Goal: Transaction & Acquisition: Purchase product/service

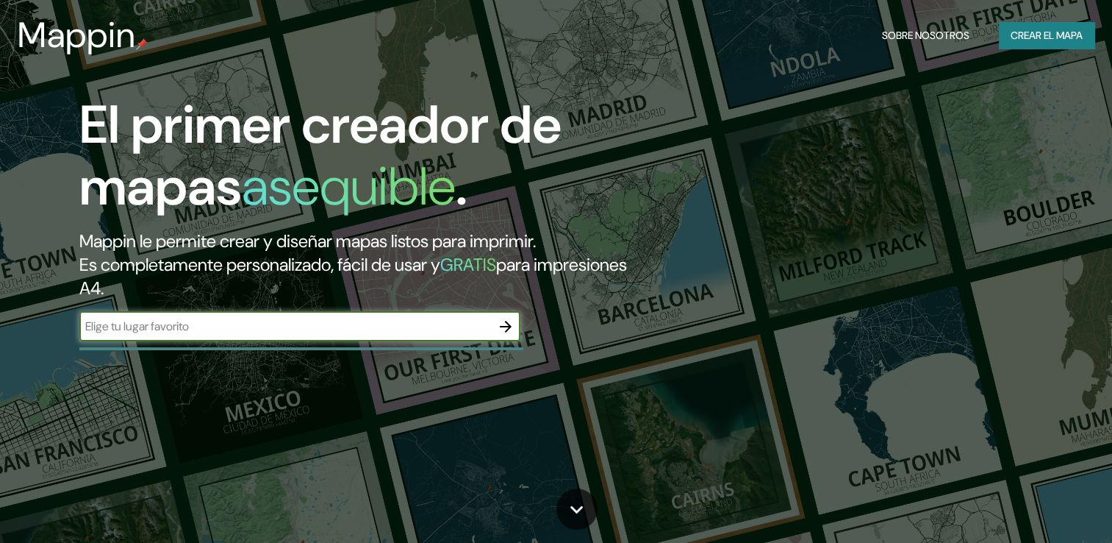
click at [193, 334] on input "text" at bounding box center [285, 326] width 412 height 17
type input "[GEOGRAPHIC_DATA]"
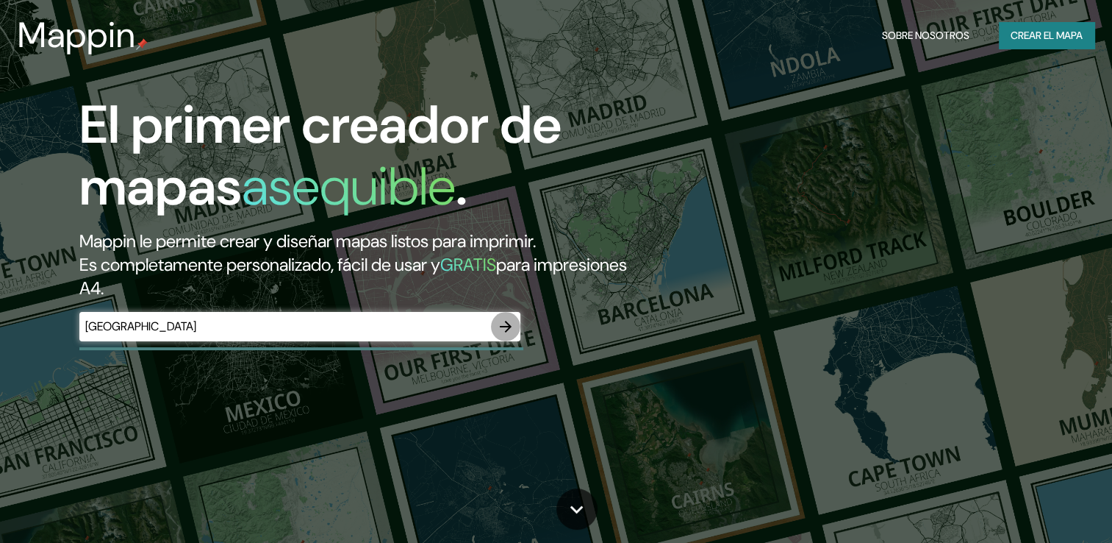
click at [503, 325] on icon "button" at bounding box center [506, 327] width 18 height 18
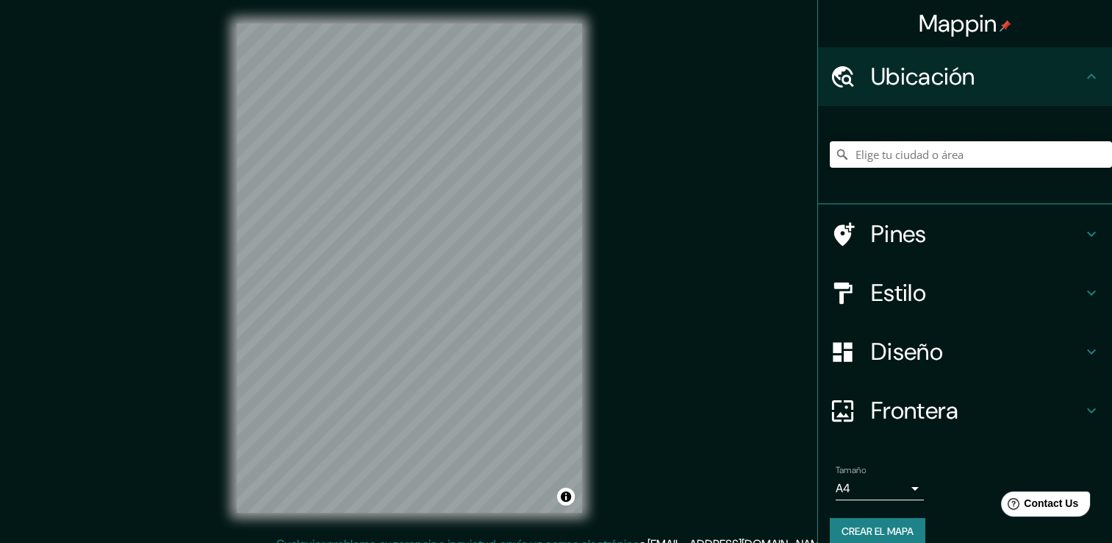
click at [885, 157] on input "Elige tu ciudad o área" at bounding box center [971, 154] width 282 height 26
click at [885, 159] on input "[GEOGRAPHIC_DATA], [GEOGRAPHIC_DATA], [GEOGRAPHIC_DATA]" at bounding box center [971, 154] width 282 height 26
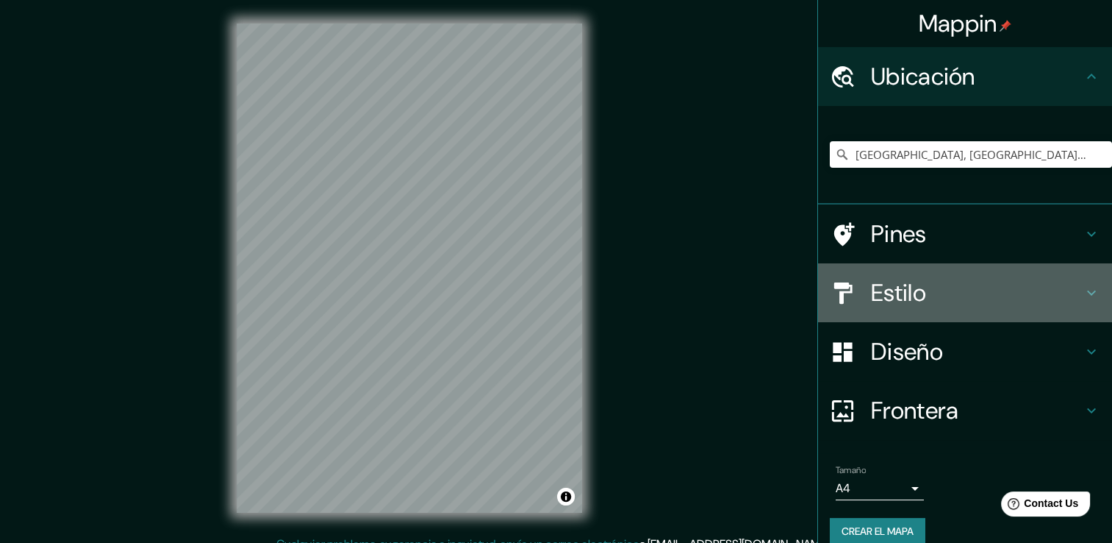
click at [873, 283] on h4 "Estilo" at bounding box center [977, 292] width 212 height 29
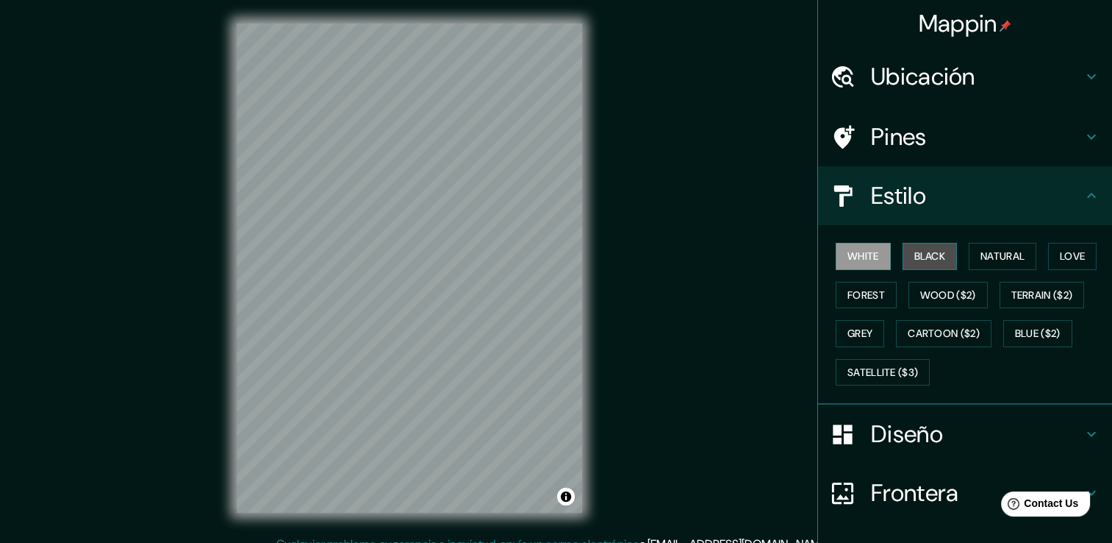
click at [915, 258] on font "Black" at bounding box center [931, 256] width 32 height 18
click at [872, 248] on button "White" at bounding box center [863, 256] width 55 height 27
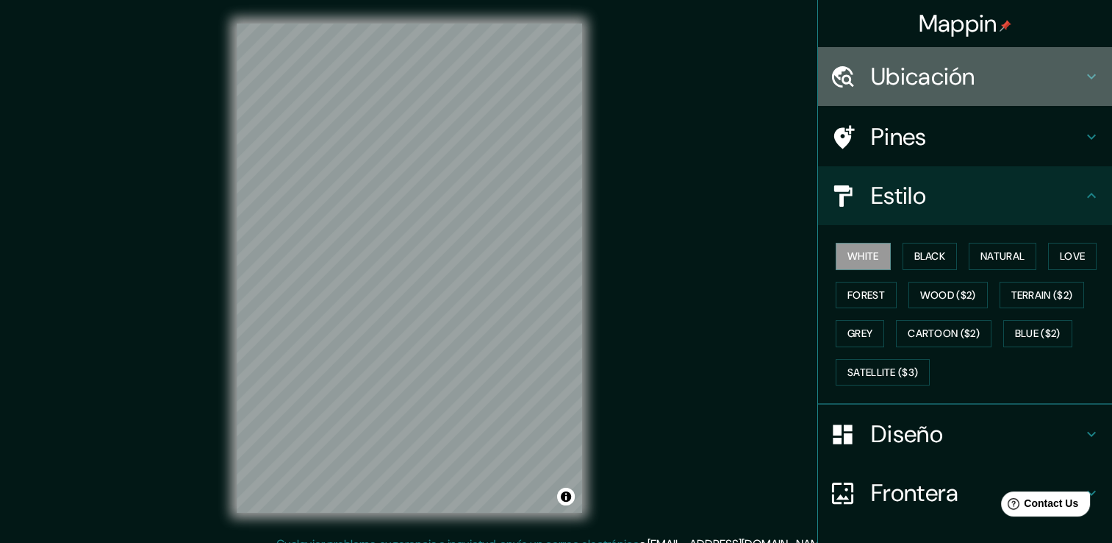
click at [1040, 86] on h4 "Ubicación" at bounding box center [977, 76] width 212 height 29
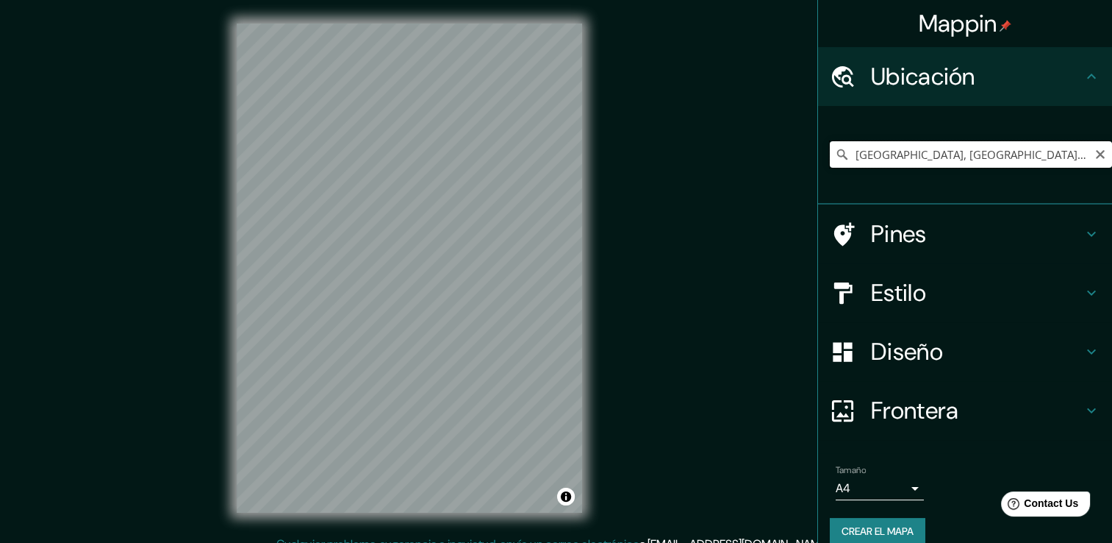
drag, startPoint x: 1017, startPoint y: 154, endPoint x: 876, endPoint y: 151, distance: 141.2
click at [876, 151] on input "[GEOGRAPHIC_DATA], [GEOGRAPHIC_DATA], [GEOGRAPHIC_DATA]" at bounding box center [971, 154] width 282 height 26
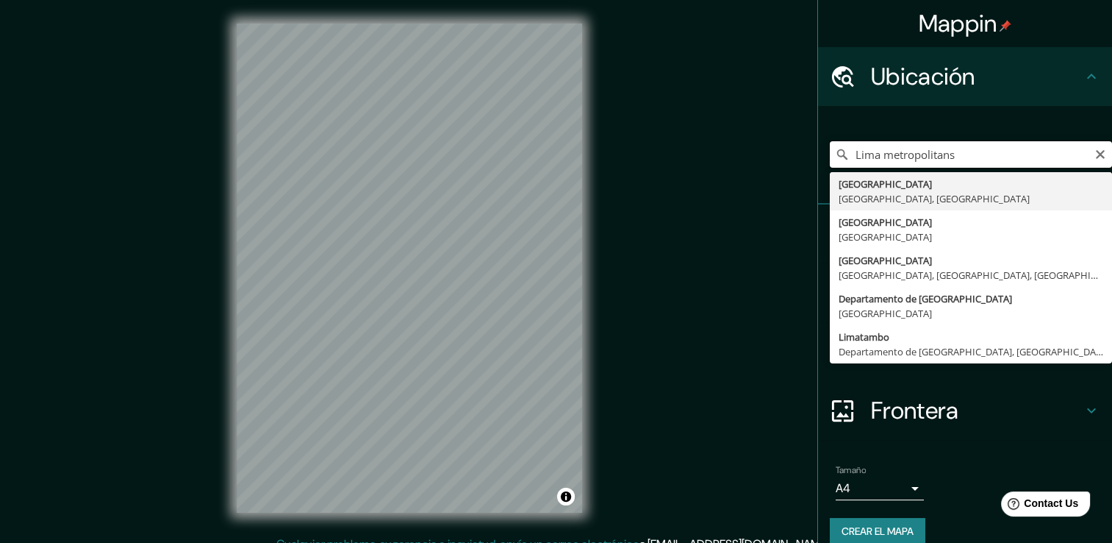
click at [954, 154] on input "Lima metropolitans" at bounding box center [971, 154] width 282 height 26
click at [978, 162] on input "Lima metropolitans" at bounding box center [971, 154] width 282 height 26
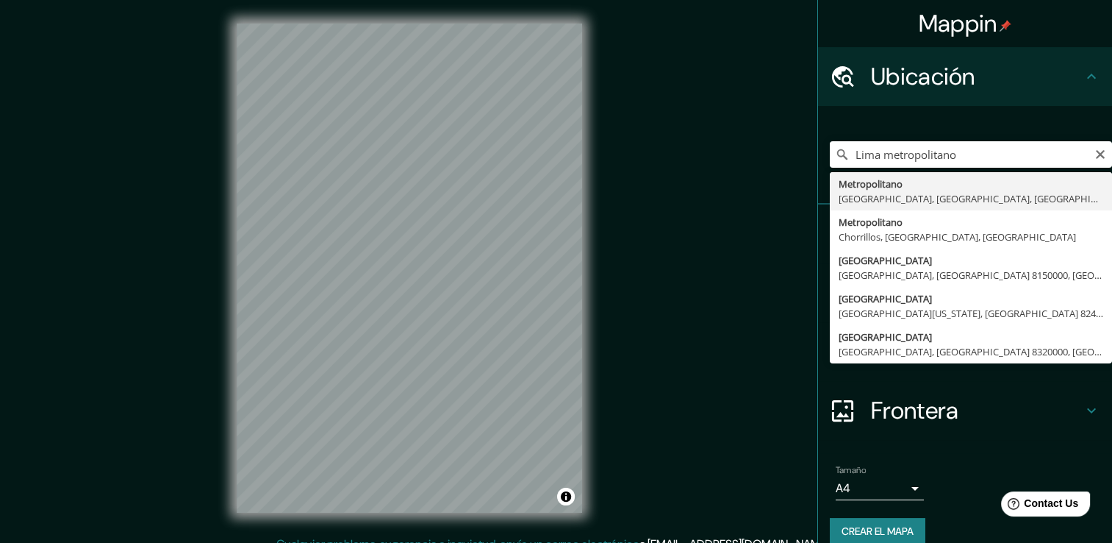
type input "Metropolitano, [GEOGRAPHIC_DATA], [GEOGRAPHIC_DATA], [GEOGRAPHIC_DATA]"
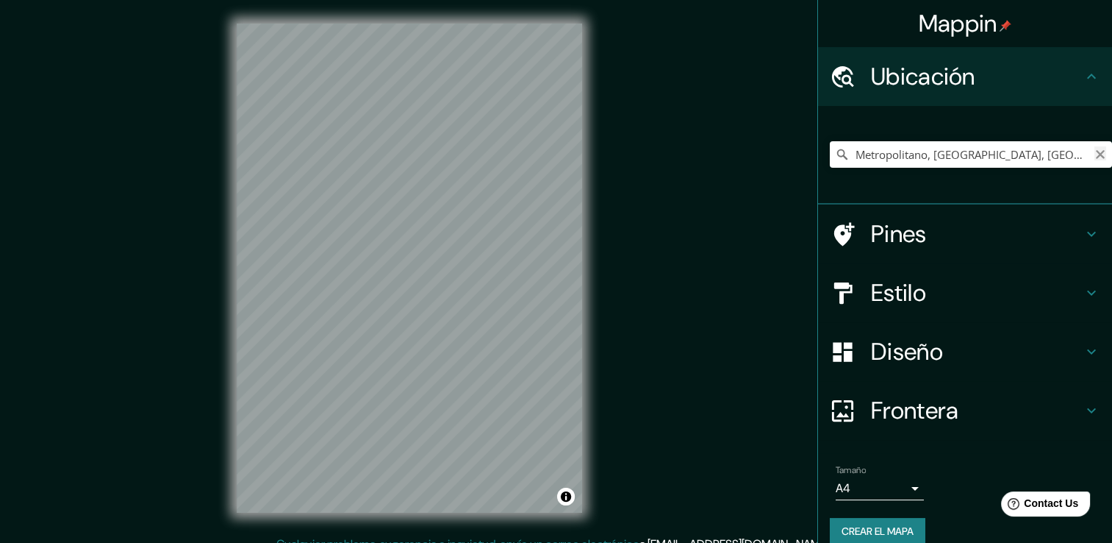
click at [1096, 154] on icon "Claro" at bounding box center [1100, 154] width 9 height 9
type input "k"
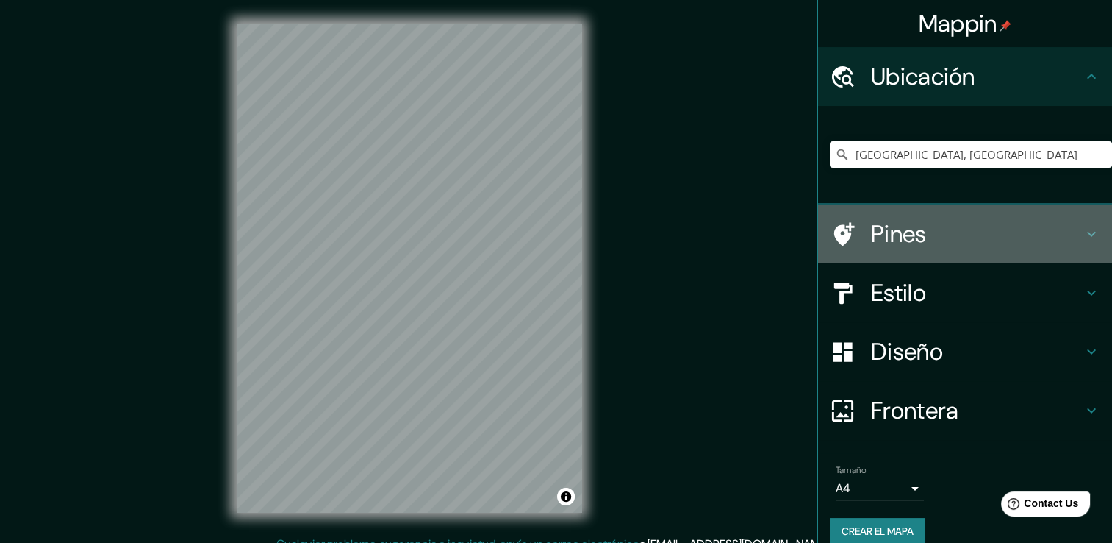
click at [871, 219] on h4 "Pines" at bounding box center [977, 233] width 212 height 29
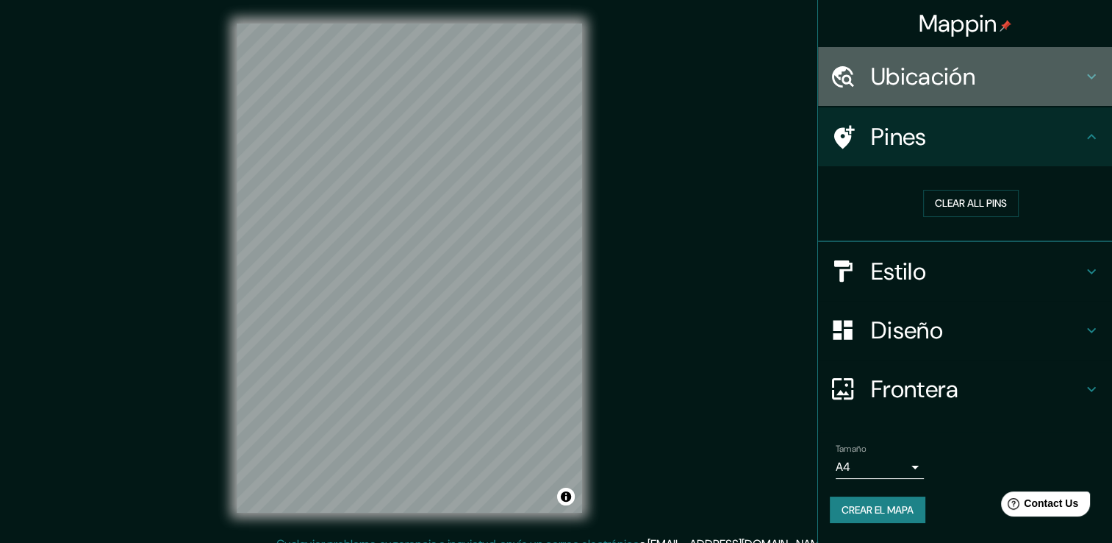
click at [930, 93] on div "Ubicación" at bounding box center [965, 76] width 294 height 59
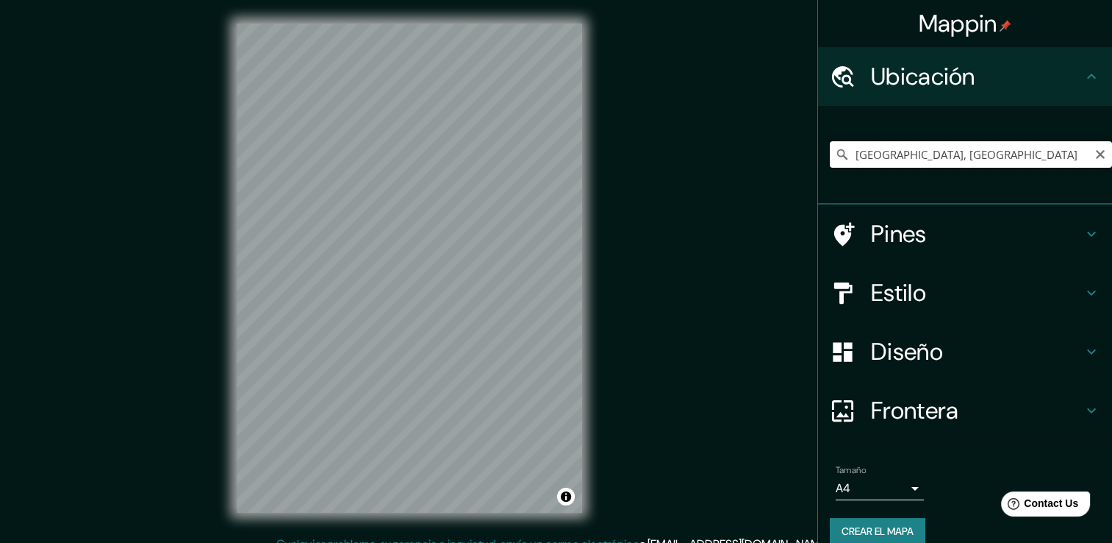
click at [882, 149] on input "[GEOGRAPHIC_DATA], [GEOGRAPHIC_DATA]" at bounding box center [971, 154] width 282 height 26
click at [941, 157] on input "[GEOGRAPHIC_DATA], [GEOGRAPHIC_DATA]" at bounding box center [971, 154] width 282 height 26
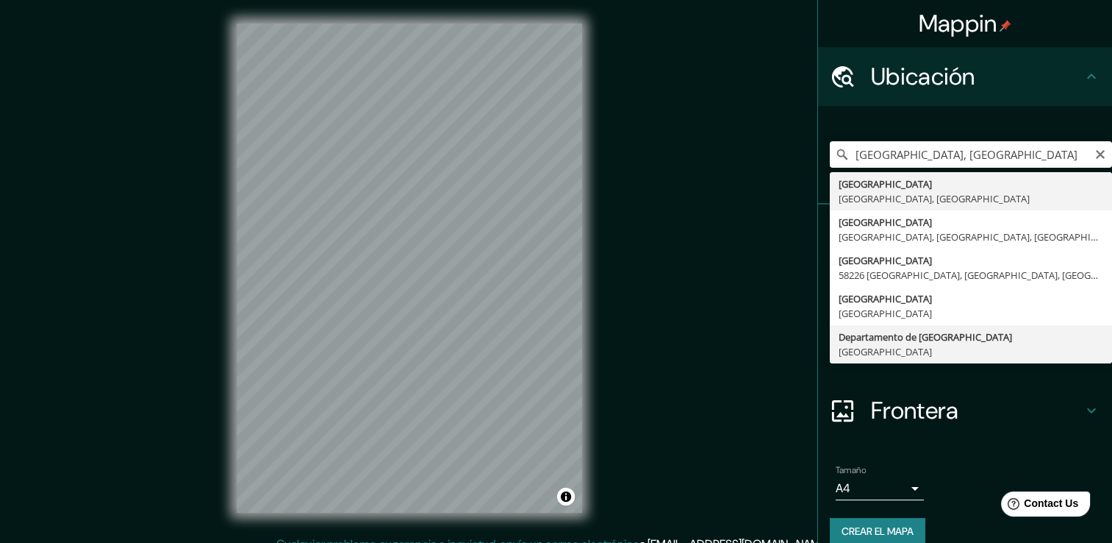
type input "Departamento de [GEOGRAPHIC_DATA], [GEOGRAPHIC_DATA]"
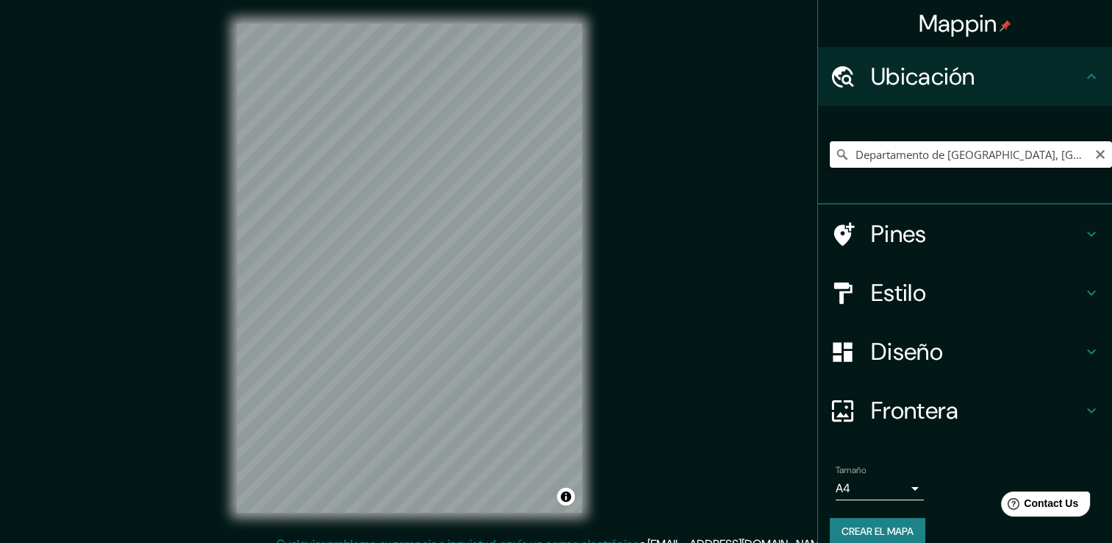
click at [942, 154] on input "Departamento de [GEOGRAPHIC_DATA], [GEOGRAPHIC_DATA]" at bounding box center [971, 154] width 282 height 26
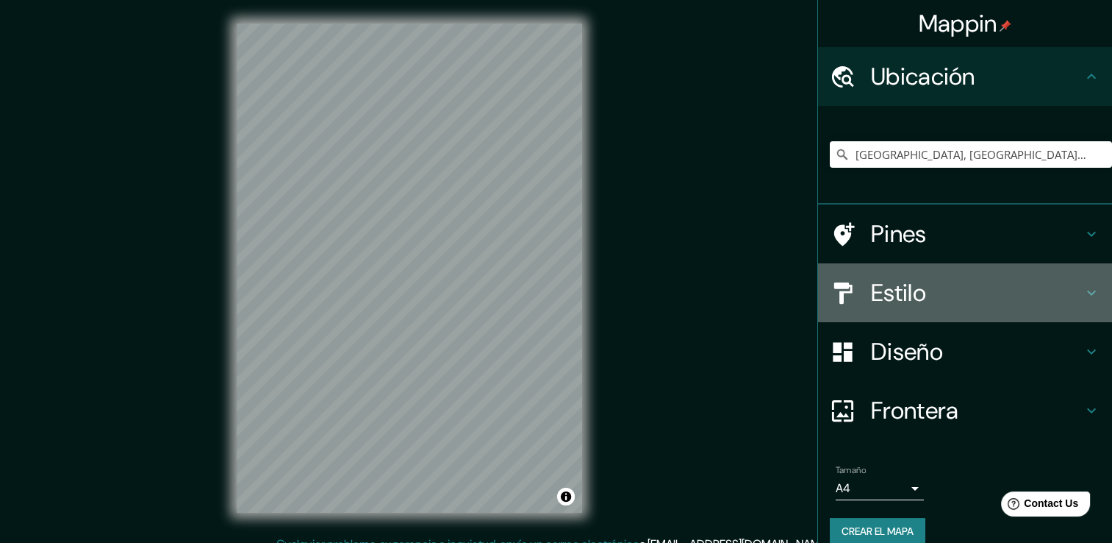
click at [903, 292] on h4 "Estilo" at bounding box center [977, 292] width 212 height 29
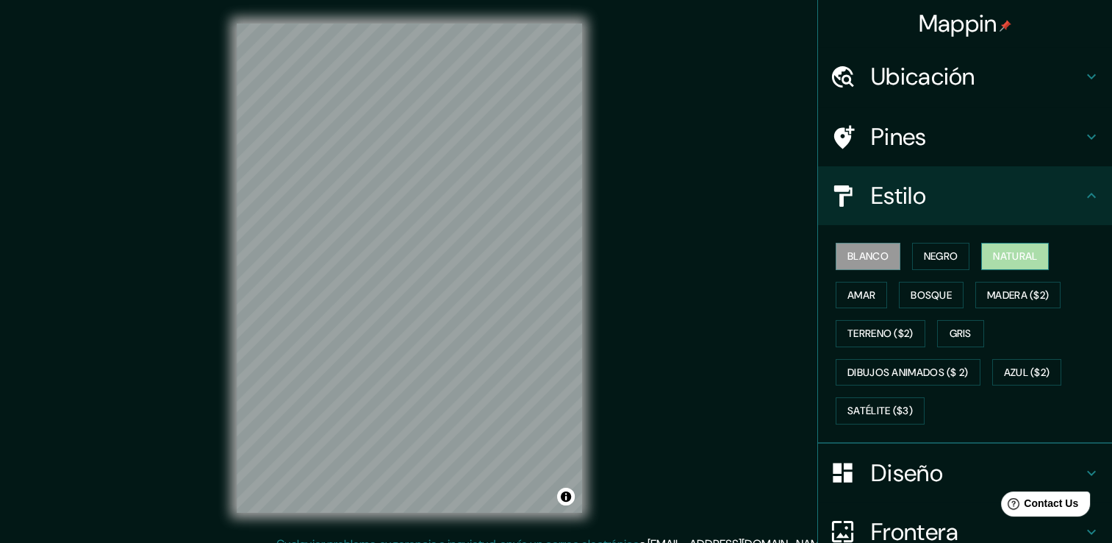
click at [1005, 260] on font "Natural" at bounding box center [1015, 256] width 44 height 18
click at [860, 290] on font "Amar" at bounding box center [862, 295] width 28 height 18
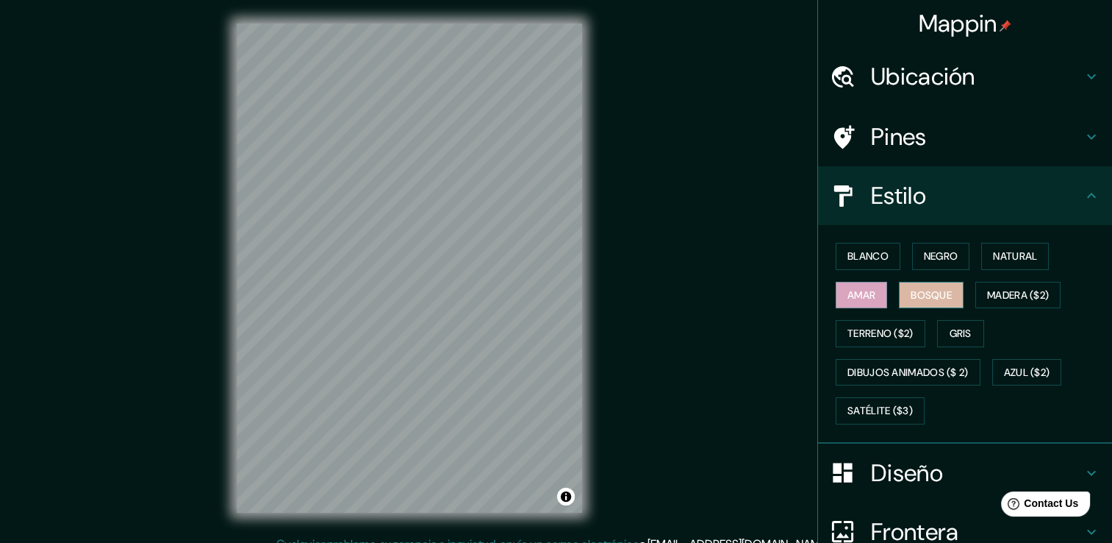
click at [911, 296] on font "Bosque" at bounding box center [931, 295] width 41 height 18
click at [1015, 293] on font "Madera ($2)" at bounding box center [1018, 295] width 62 height 18
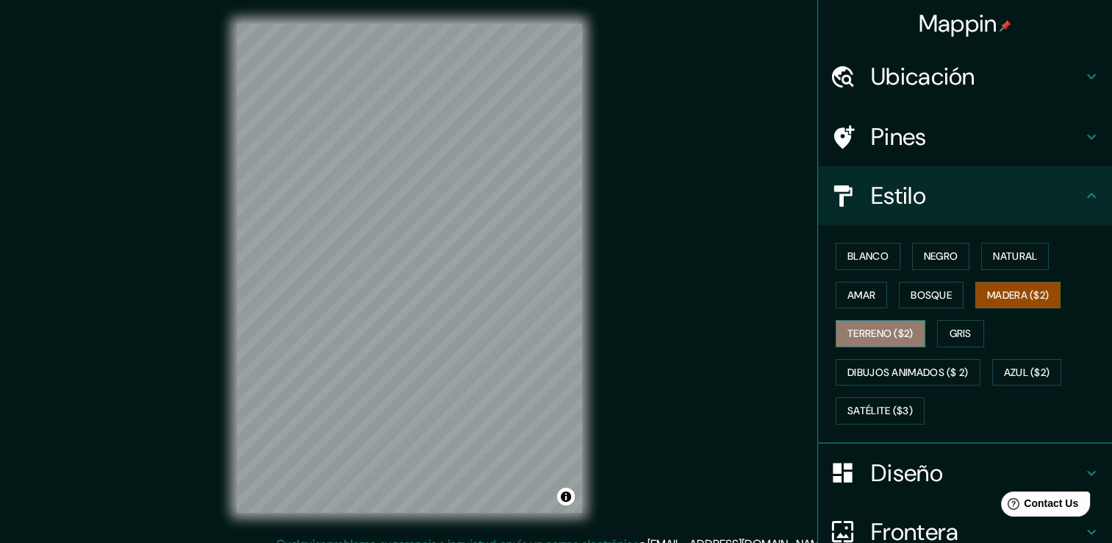
click at [862, 334] on font "Terreno ($2)" at bounding box center [881, 333] width 66 height 18
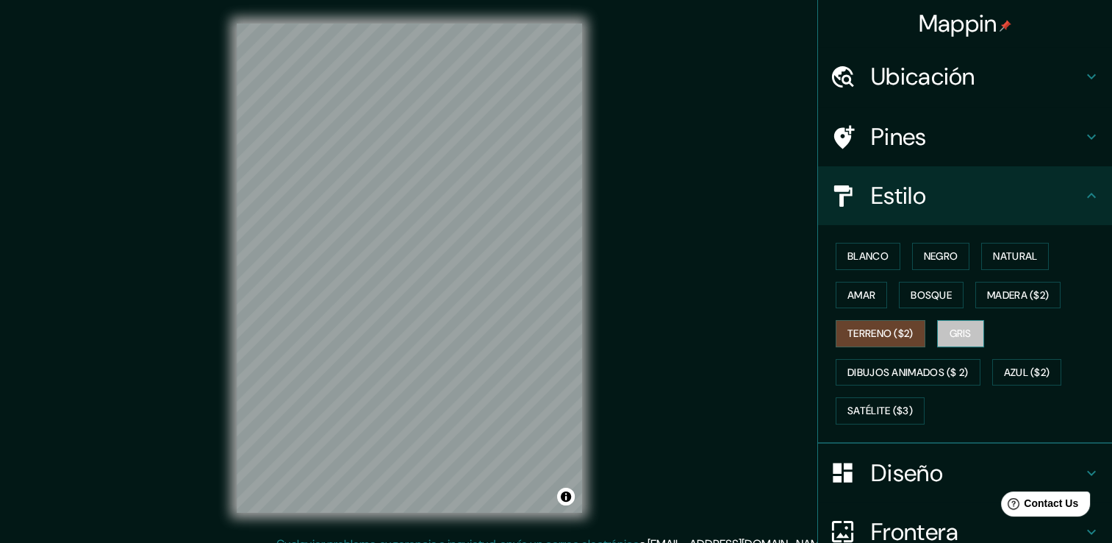
click at [950, 331] on font "Gris" at bounding box center [961, 333] width 22 height 18
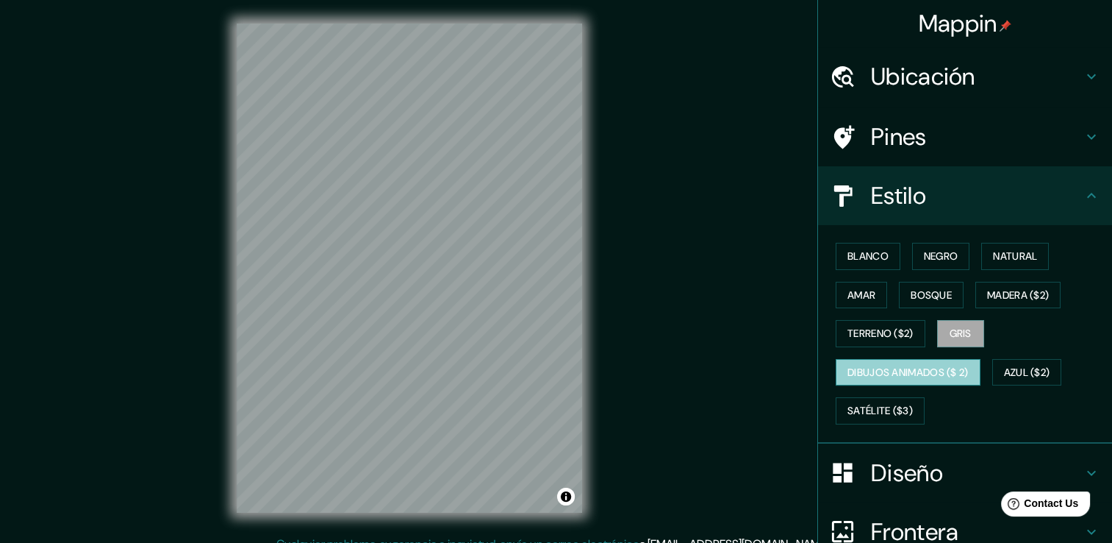
click at [884, 370] on font "Dibujos animados ($ 2)" at bounding box center [908, 372] width 121 height 18
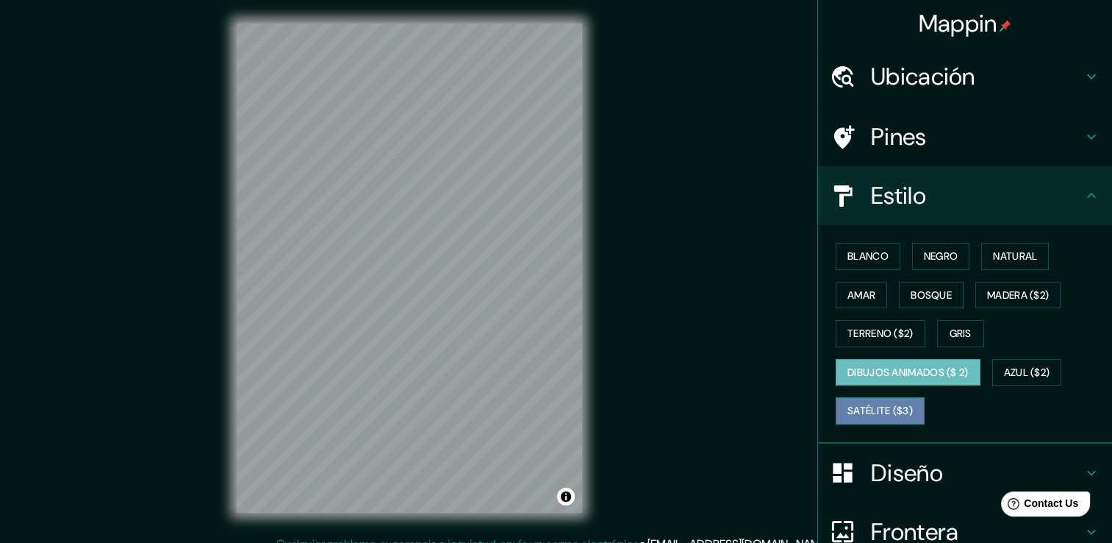
click at [862, 409] on font "Satélite ($3)" at bounding box center [880, 410] width 65 height 18
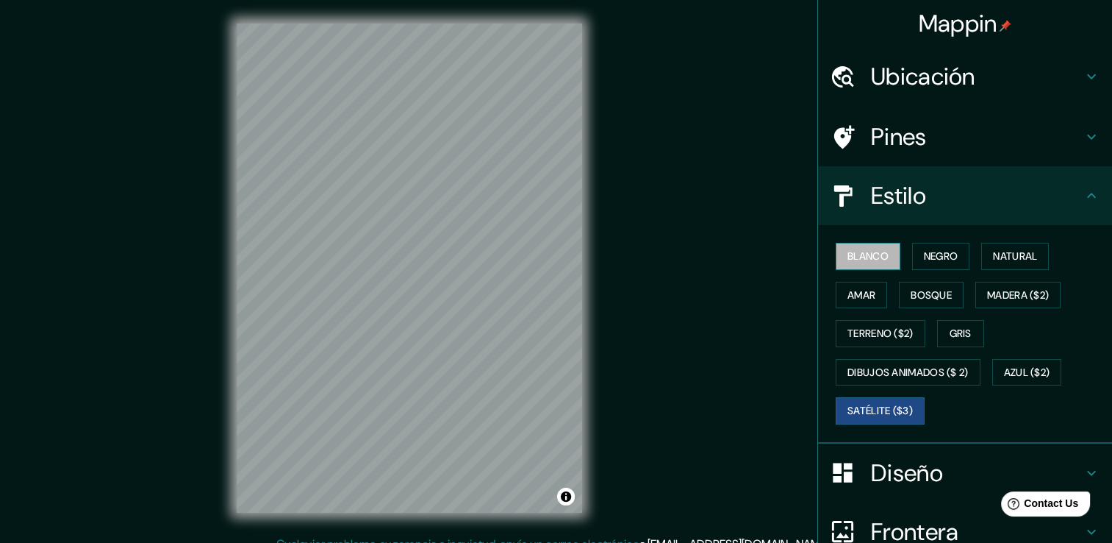
click at [859, 260] on font "Blanco" at bounding box center [868, 256] width 41 height 18
click at [929, 254] on font "Negro" at bounding box center [941, 256] width 35 height 18
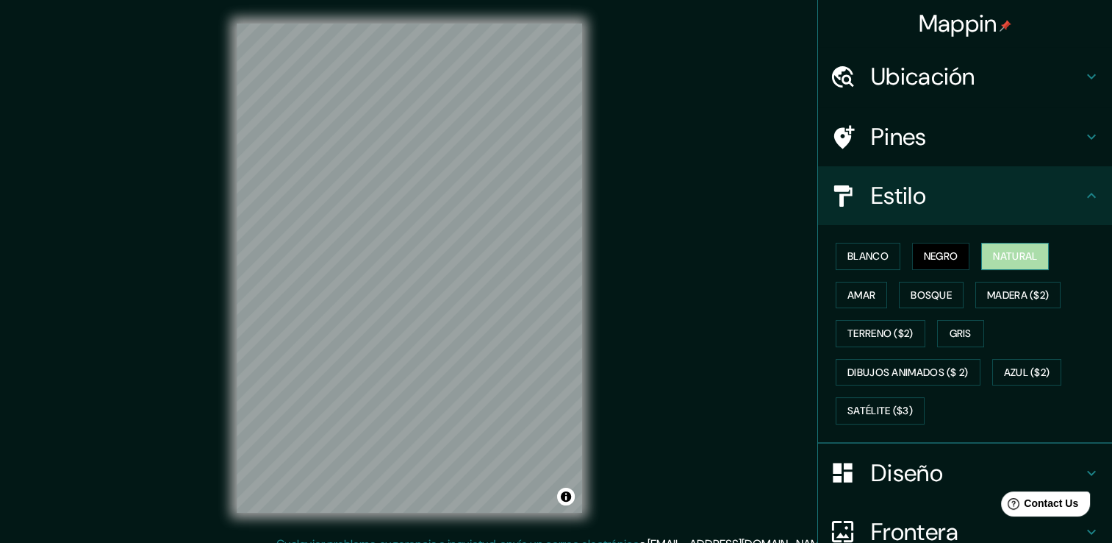
click at [998, 254] on font "Natural" at bounding box center [1015, 256] width 44 height 18
click at [941, 252] on font "Negro" at bounding box center [941, 256] width 35 height 18
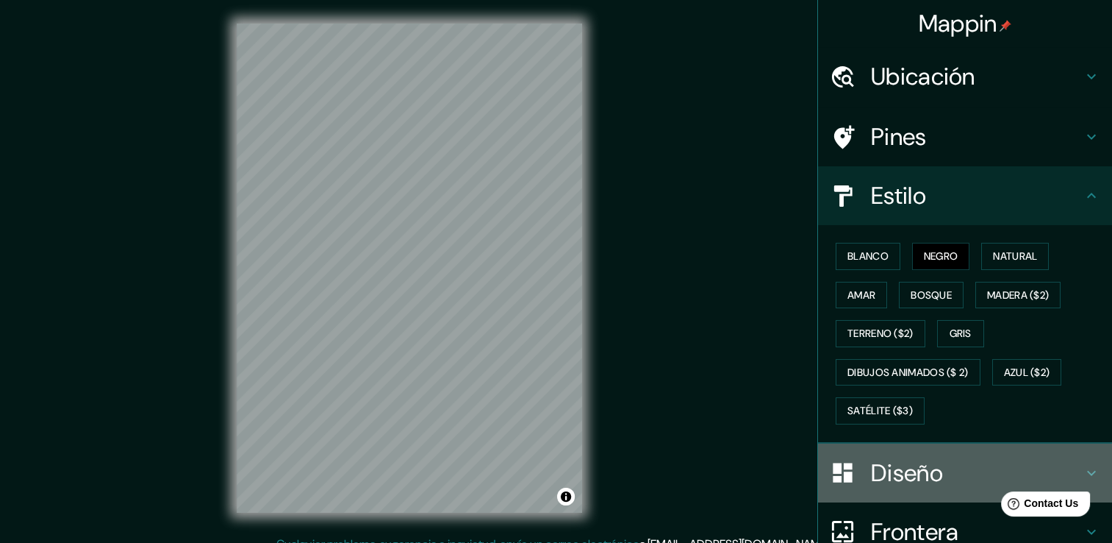
click at [885, 472] on h4 "Diseño" at bounding box center [977, 472] width 212 height 29
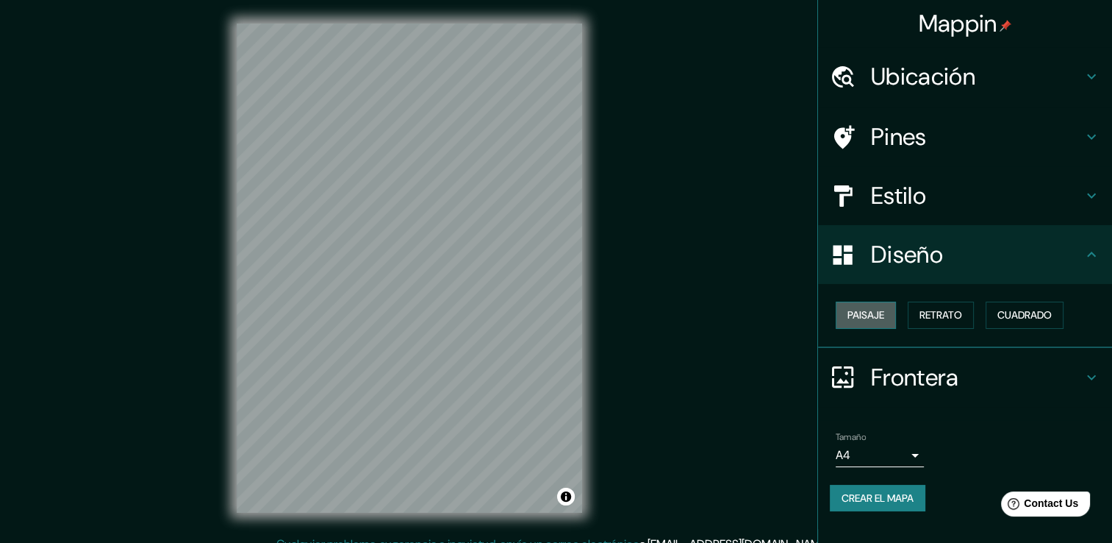
click at [879, 309] on font "Paisaje" at bounding box center [866, 315] width 37 height 18
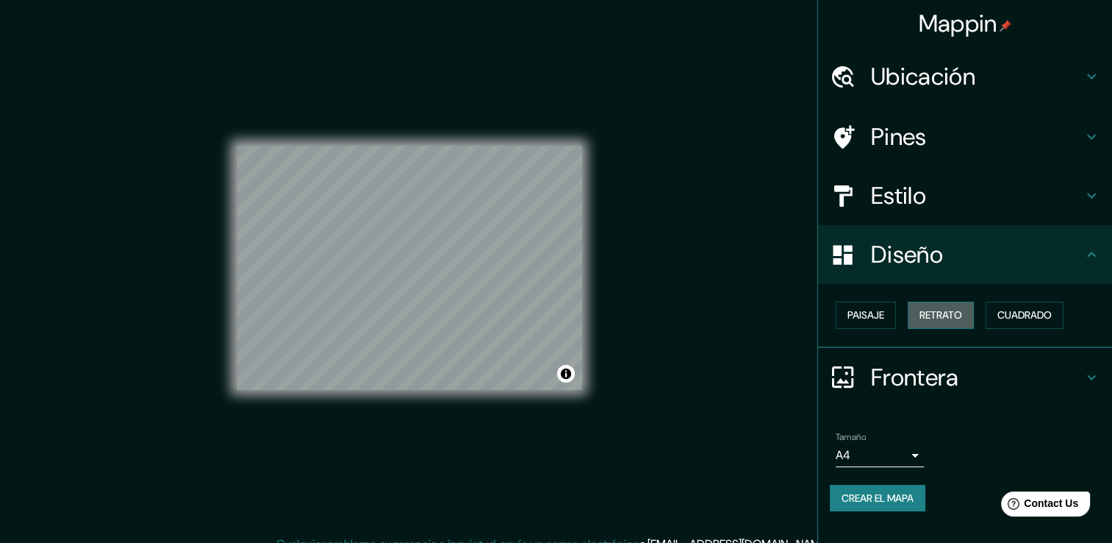
click at [962, 309] on font "Retrato" at bounding box center [941, 315] width 43 height 18
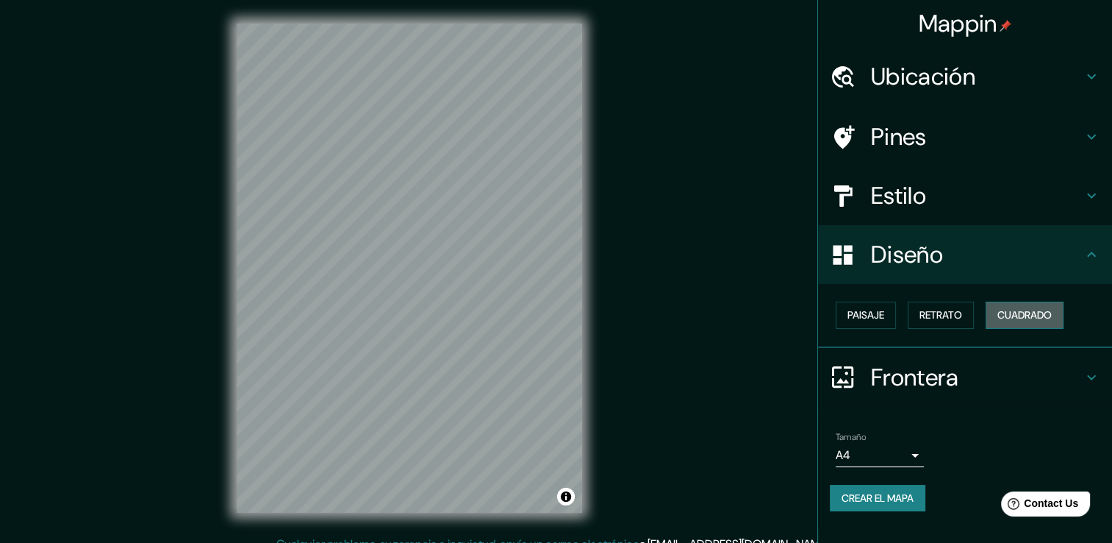
click at [1032, 307] on font "Cuadrado" at bounding box center [1025, 315] width 54 height 18
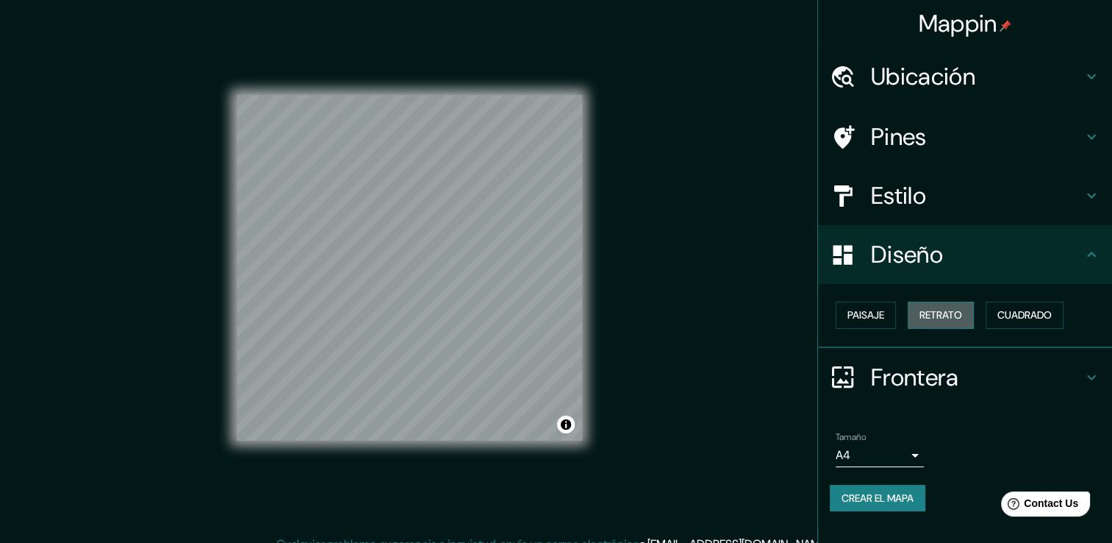
click at [925, 306] on font "Retrato" at bounding box center [941, 315] width 43 height 18
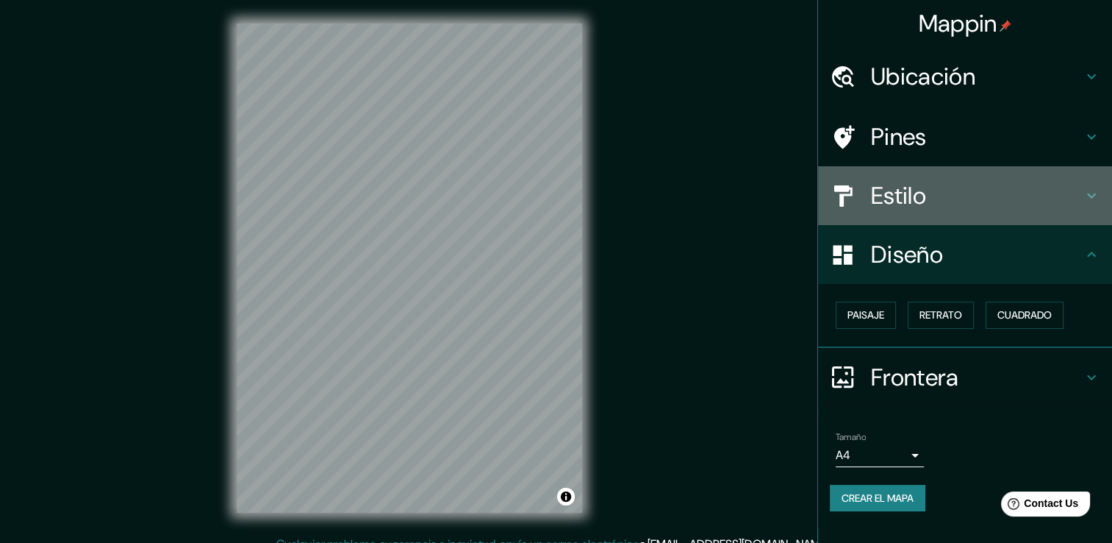
click at [897, 206] on h4 "Estilo" at bounding box center [977, 195] width 212 height 29
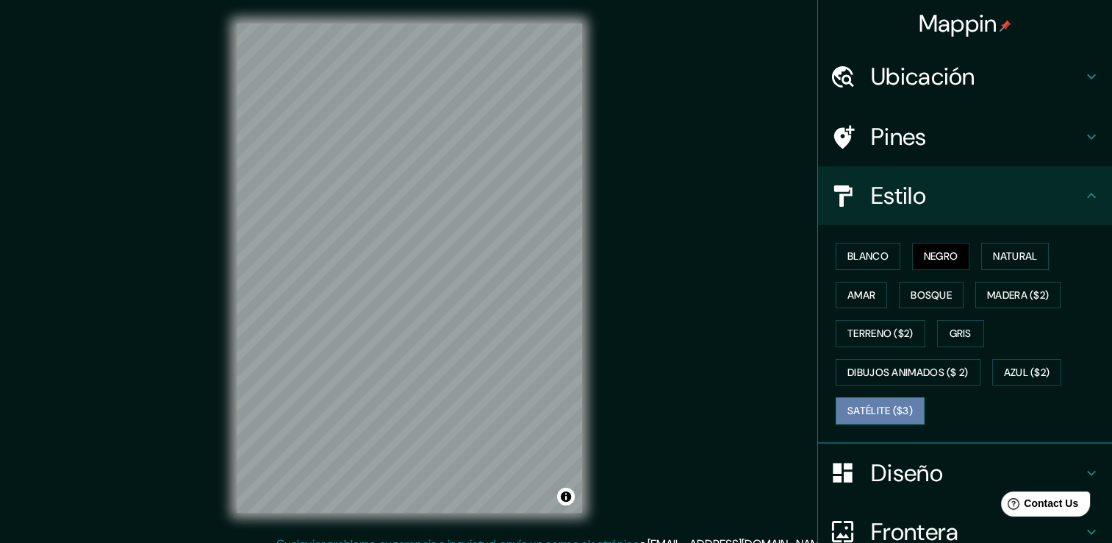
click at [872, 397] on button "Satélite ($3)" at bounding box center [880, 410] width 89 height 27
click at [912, 246] on button "Negro" at bounding box center [941, 256] width 58 height 27
click at [865, 251] on font "Blanco" at bounding box center [868, 256] width 41 height 18
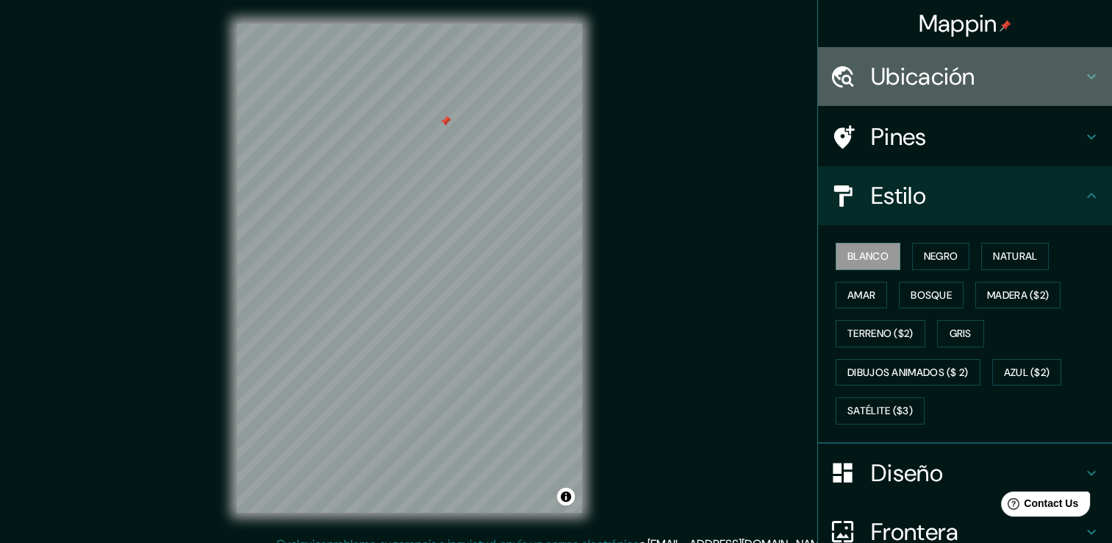
click at [1017, 82] on h4 "Ubicación" at bounding box center [977, 76] width 212 height 29
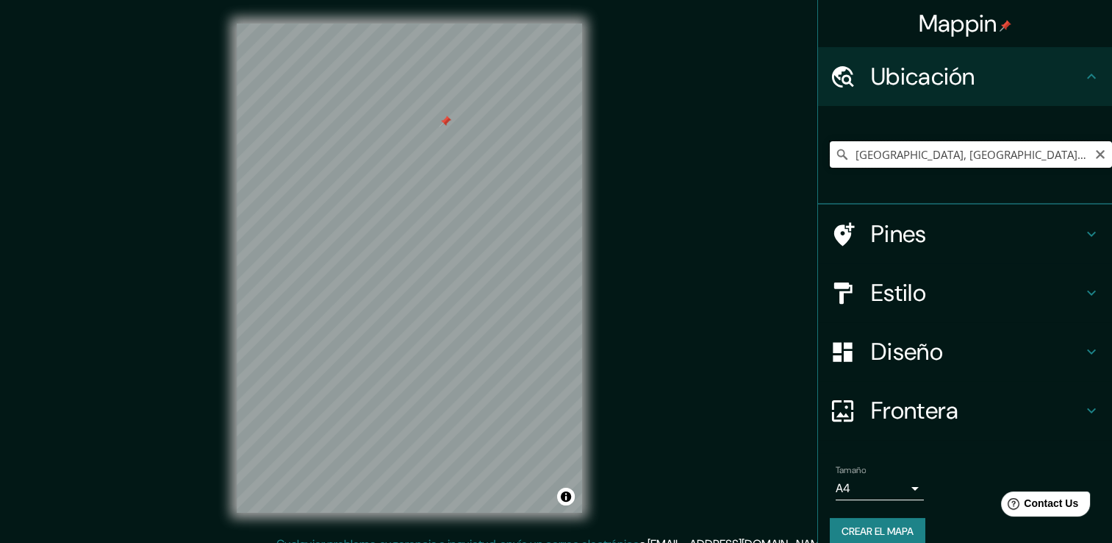
click at [892, 153] on input "[GEOGRAPHIC_DATA], [GEOGRAPHIC_DATA], [GEOGRAPHIC_DATA], [GEOGRAPHIC_DATA]" at bounding box center [971, 154] width 282 height 26
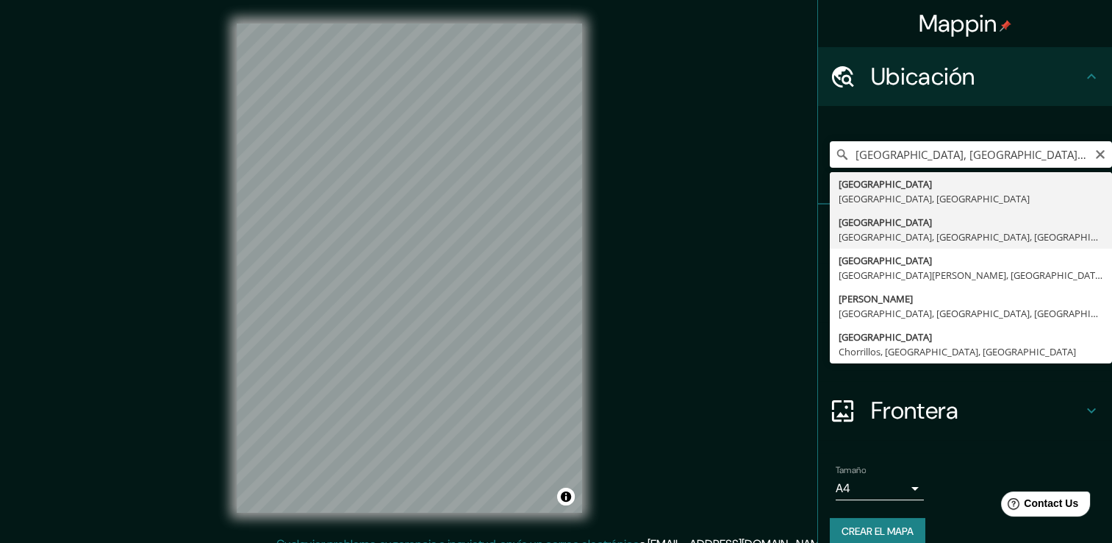
type input "[GEOGRAPHIC_DATA], [GEOGRAPHIC_DATA], [GEOGRAPHIC_DATA], [GEOGRAPHIC_DATA]"
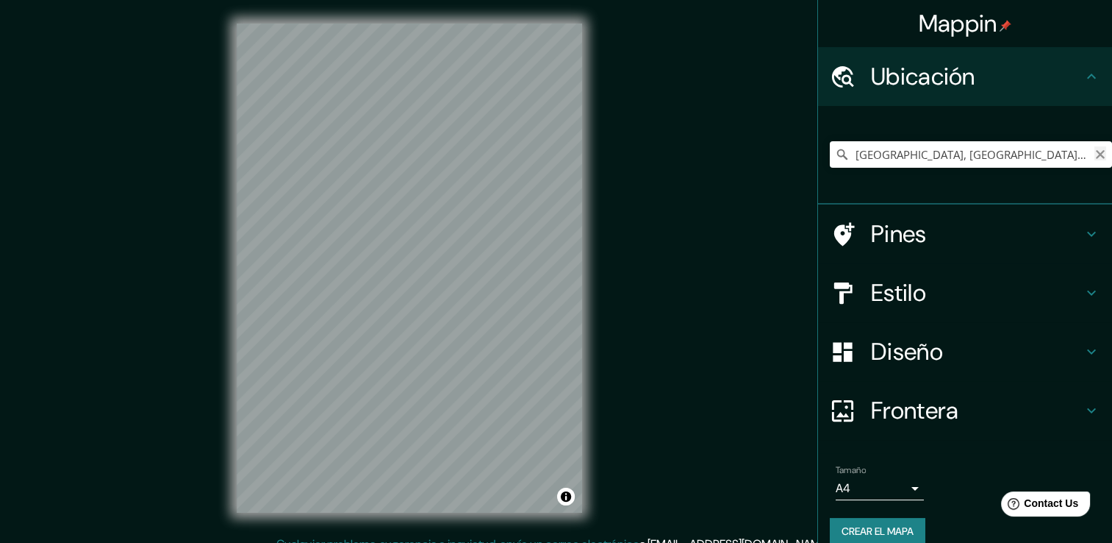
click at [1095, 154] on icon "Claro" at bounding box center [1101, 155] width 12 height 12
drag, startPoint x: 450, startPoint y: 164, endPoint x: 454, endPoint y: 149, distance: 15.9
click at [454, 149] on div at bounding box center [457, 150] width 12 height 12
click at [454, 149] on div at bounding box center [456, 153] width 12 height 12
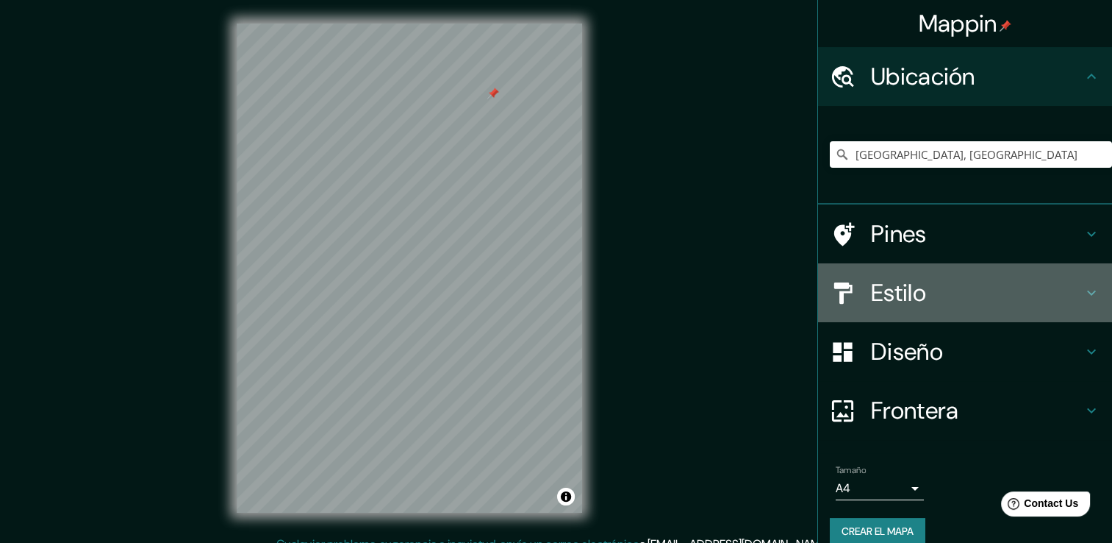
click at [850, 307] on div "Estilo" at bounding box center [965, 292] width 294 height 59
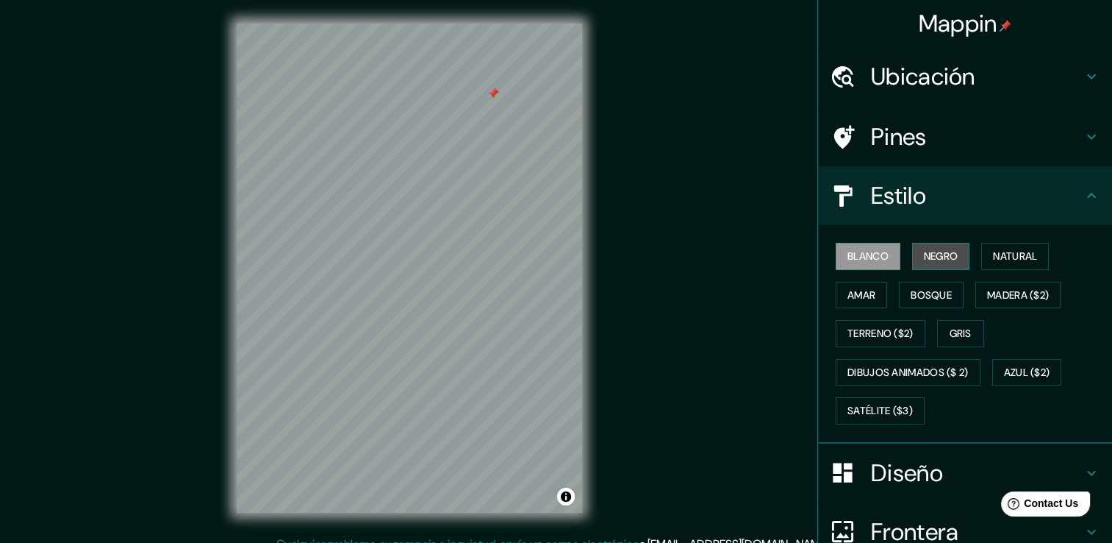
click at [931, 256] on font "Negro" at bounding box center [941, 256] width 35 height 18
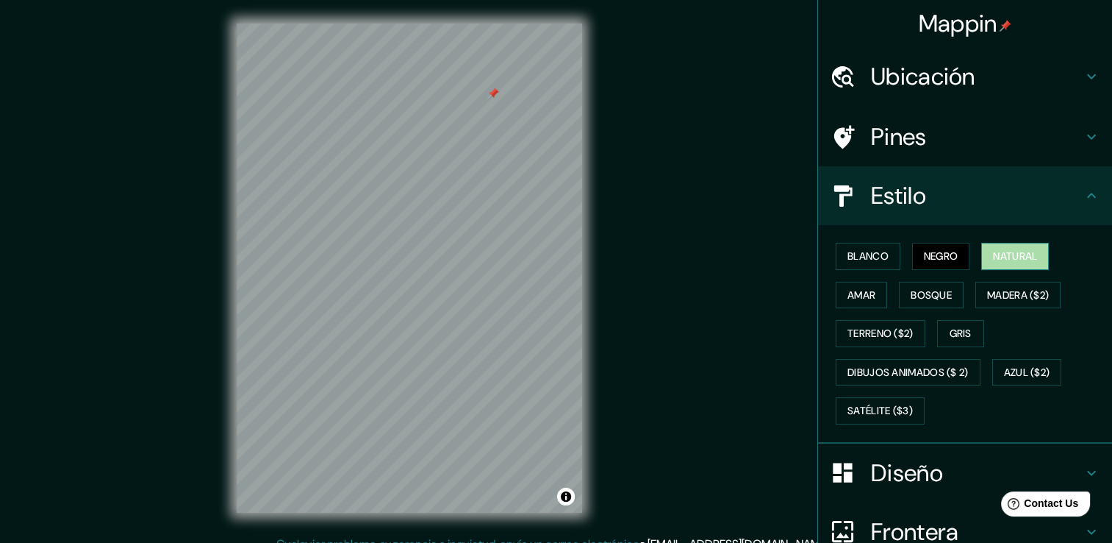
click at [993, 254] on font "Natural" at bounding box center [1015, 256] width 44 height 18
click at [860, 298] on font "Amar" at bounding box center [862, 295] width 28 height 18
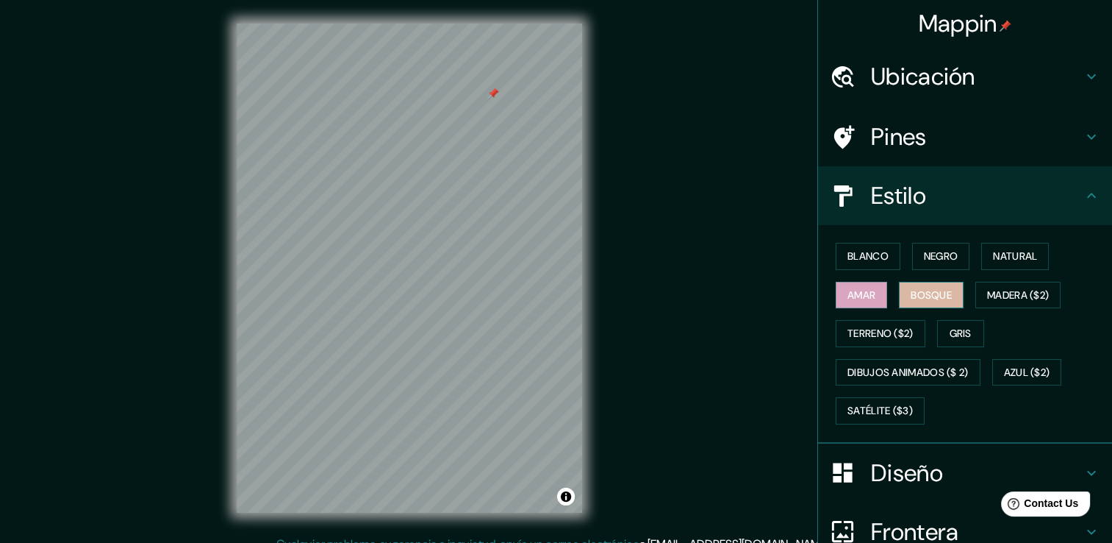
click at [950, 297] on button "Bosque" at bounding box center [931, 295] width 65 height 27
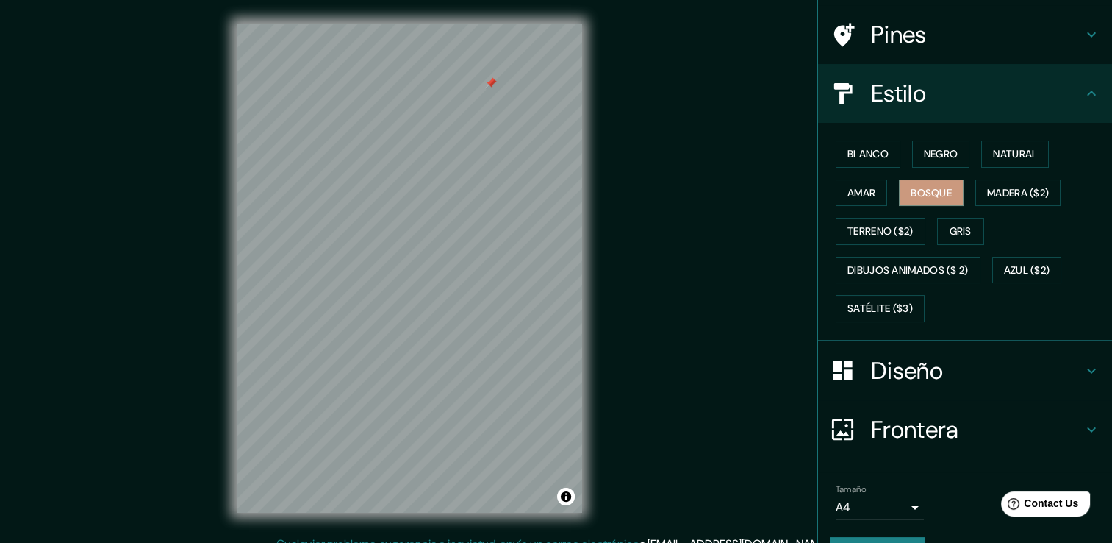
scroll to position [137, 0]
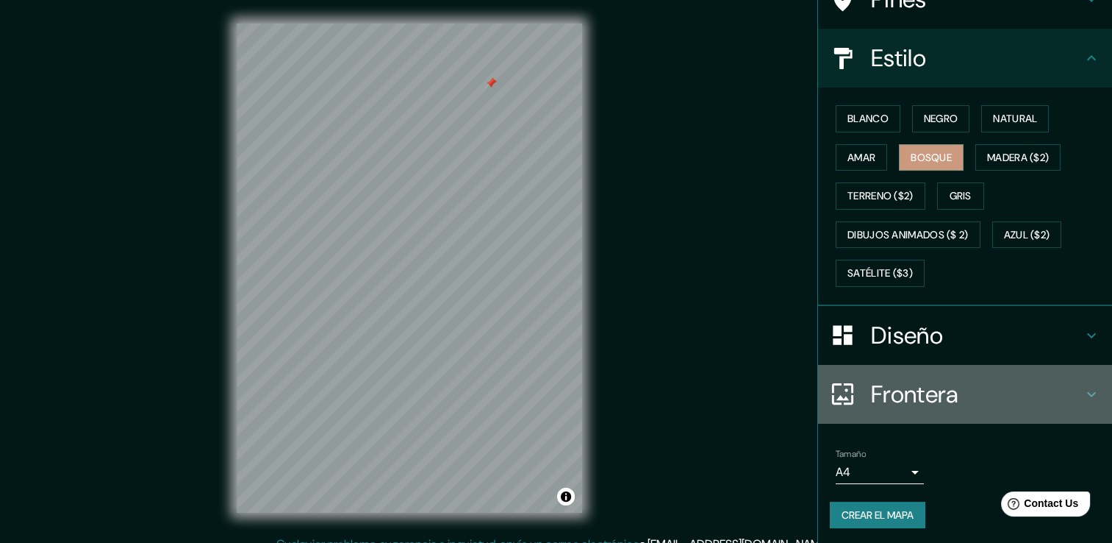
click at [888, 393] on h4 "Frontera" at bounding box center [977, 393] width 212 height 29
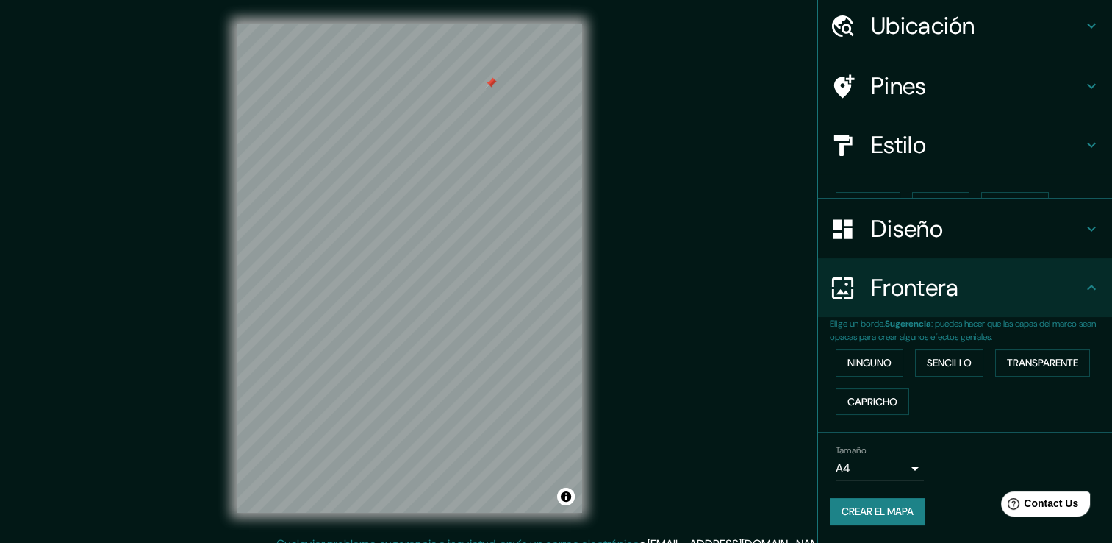
scroll to position [24, 0]
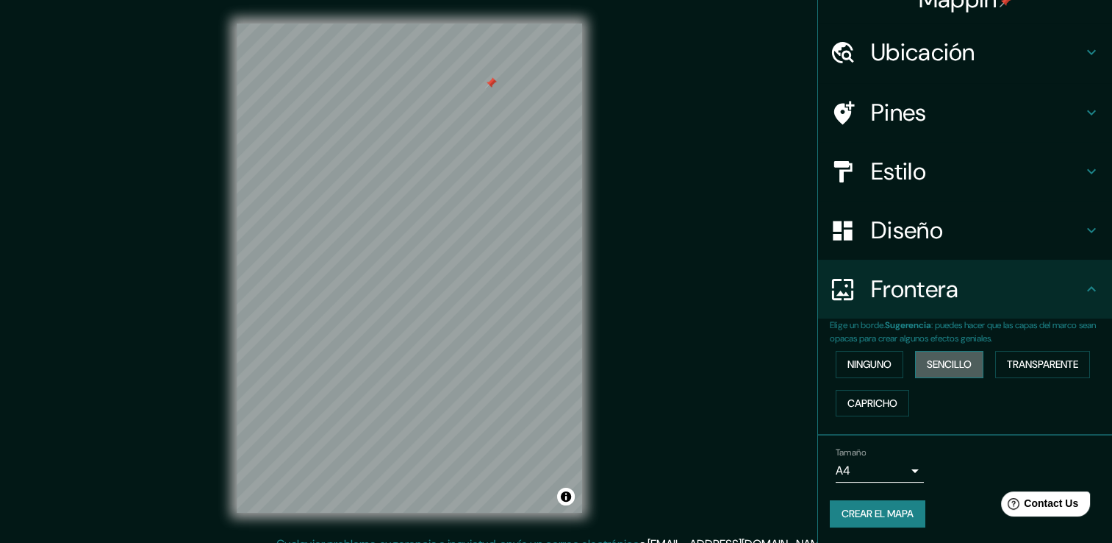
click at [951, 360] on font "Sencillo" at bounding box center [949, 364] width 45 height 18
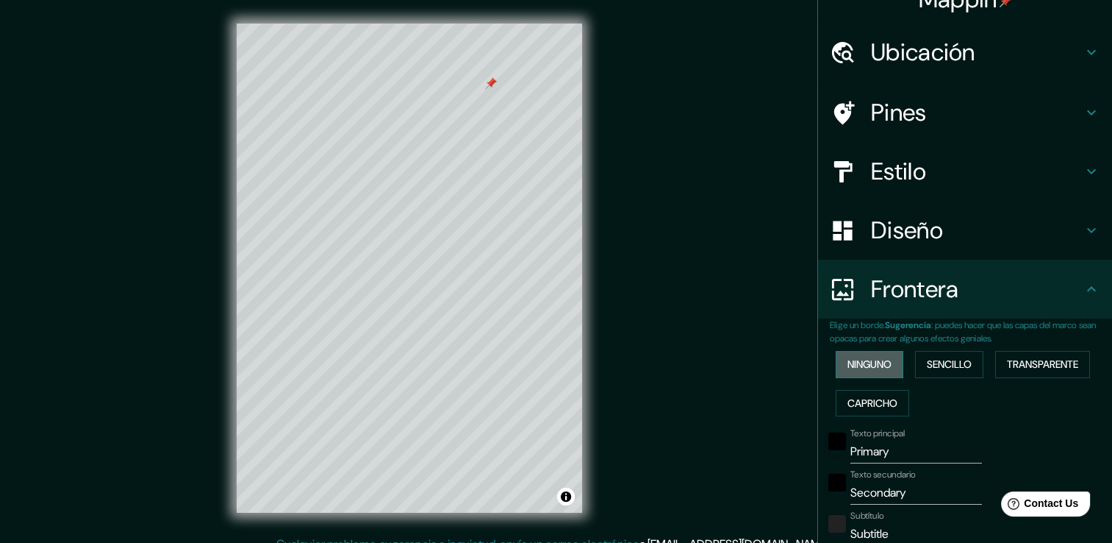
click at [850, 358] on font "Ninguno" at bounding box center [870, 364] width 44 height 18
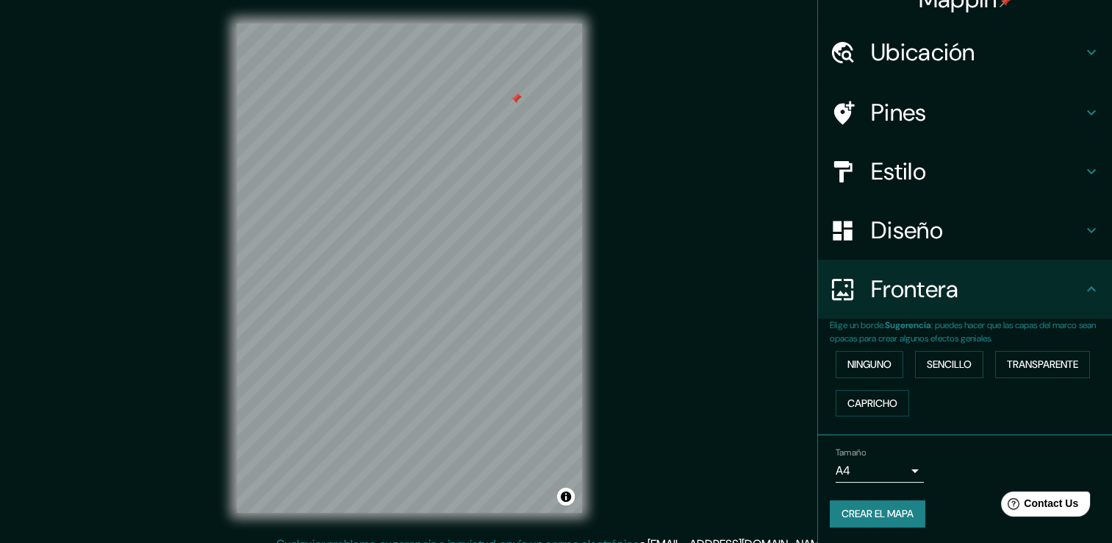
click at [513, 95] on div at bounding box center [516, 99] width 12 height 12
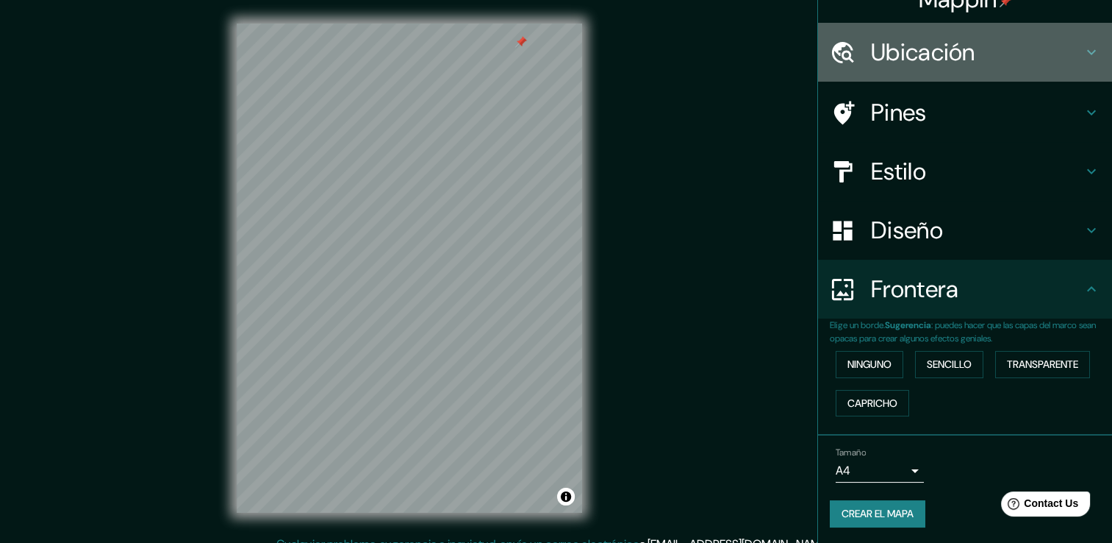
click at [1029, 54] on h4 "Ubicación" at bounding box center [977, 51] width 212 height 29
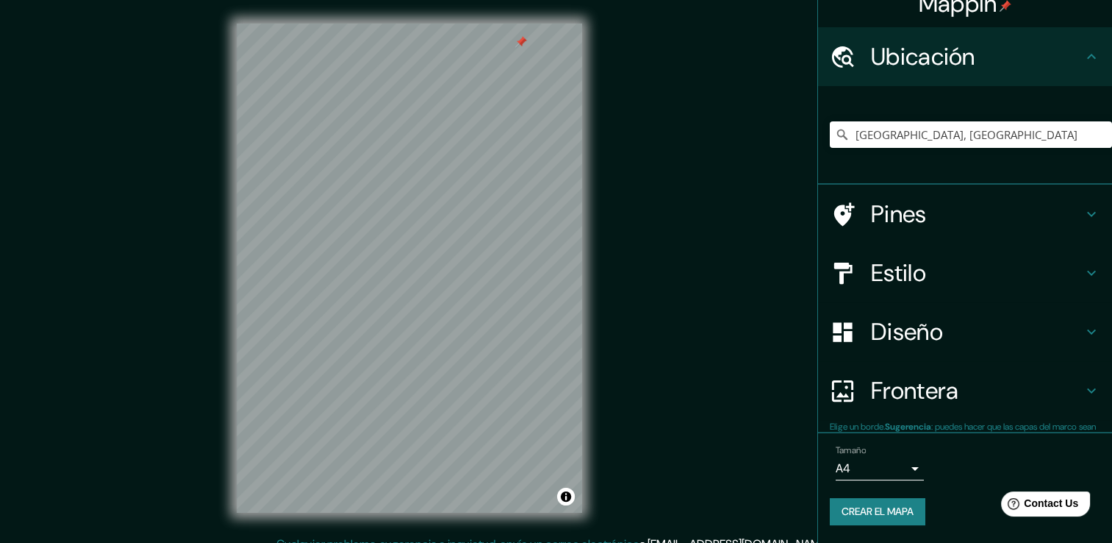
scroll to position [18, 0]
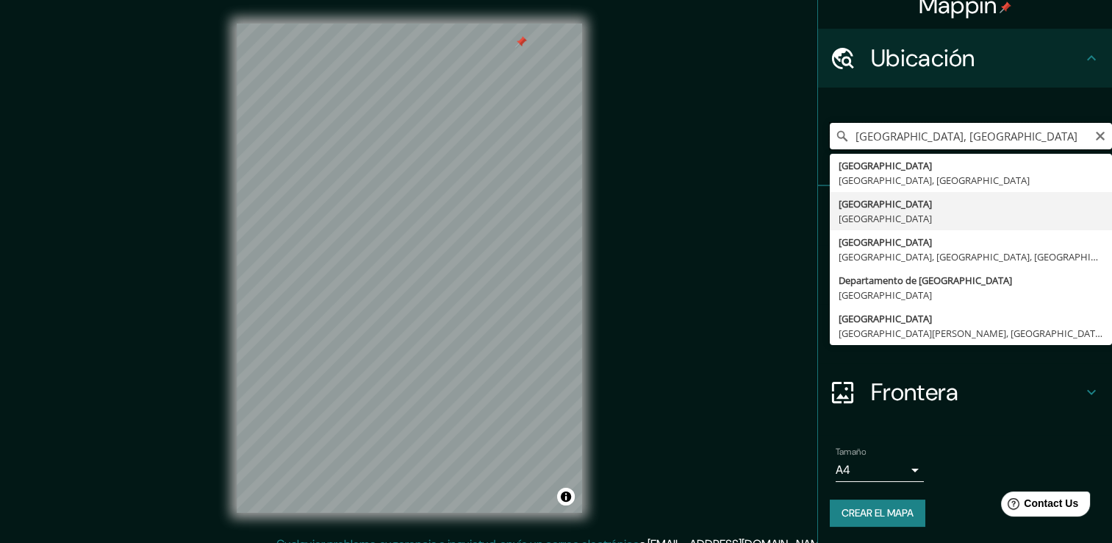
click at [920, 140] on input "[GEOGRAPHIC_DATA], [GEOGRAPHIC_DATA]" at bounding box center [971, 136] width 282 height 26
click at [940, 136] on input "[GEOGRAPHIC_DATA], [GEOGRAPHIC_DATA]" at bounding box center [971, 136] width 282 height 26
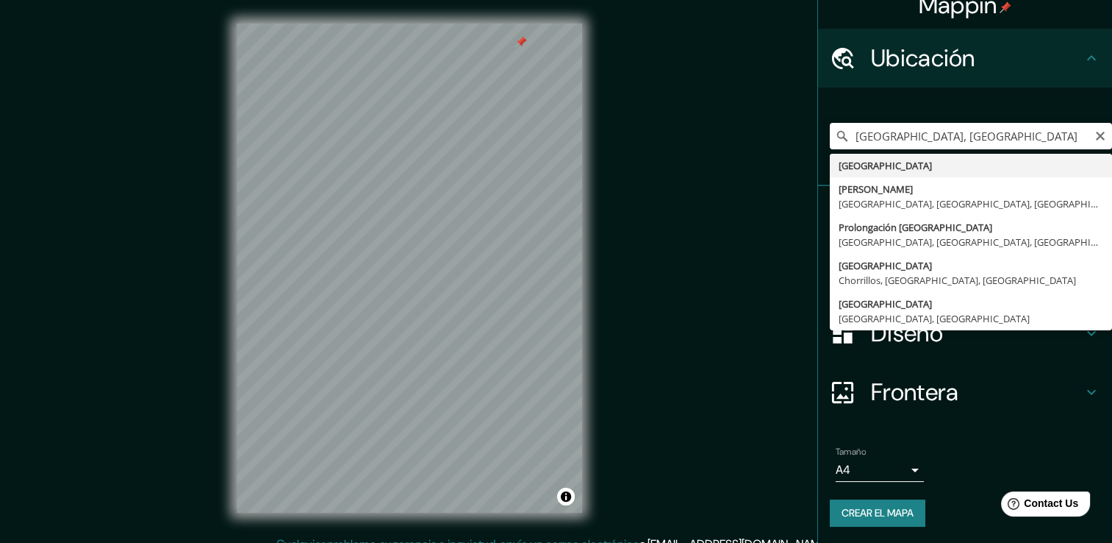
type input "[GEOGRAPHIC_DATA]"
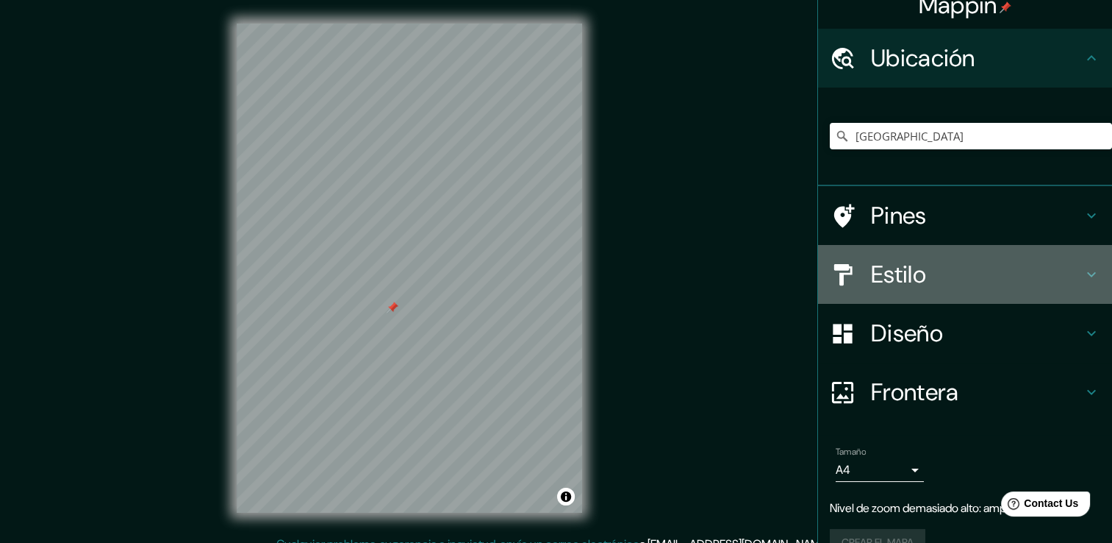
click at [871, 285] on h4 "Estilo" at bounding box center [977, 274] width 212 height 29
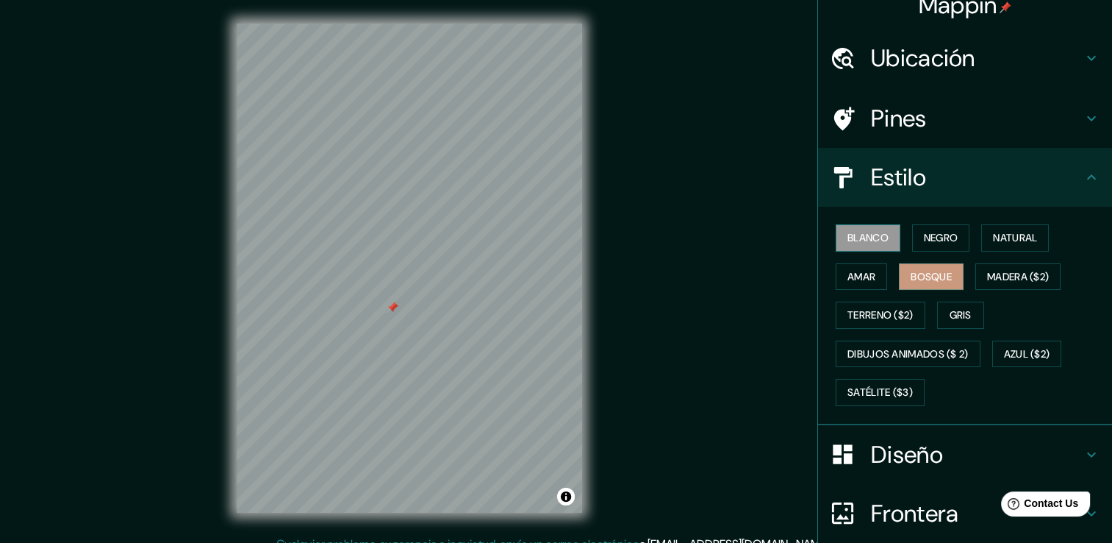
drag, startPoint x: 865, startPoint y: 252, endPoint x: 865, endPoint y: 243, distance: 8.9
click at [865, 243] on div "Blanco Negro Natural Amar Bosque Madera ($2) Terreno ($2) Gris Dibujos animados…" at bounding box center [971, 314] width 282 height 193
click at [865, 243] on font "Blanco" at bounding box center [868, 238] width 41 height 18
click at [942, 236] on font "Negro" at bounding box center [941, 238] width 35 height 18
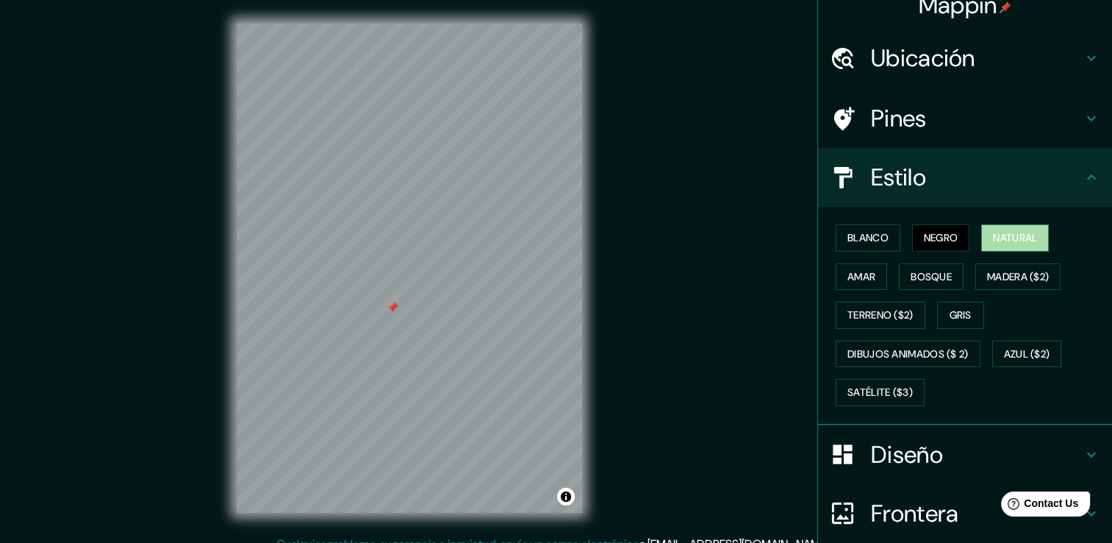
click at [993, 240] on font "Natural" at bounding box center [1015, 238] width 44 height 18
click at [854, 281] on font "Amar" at bounding box center [862, 277] width 28 height 18
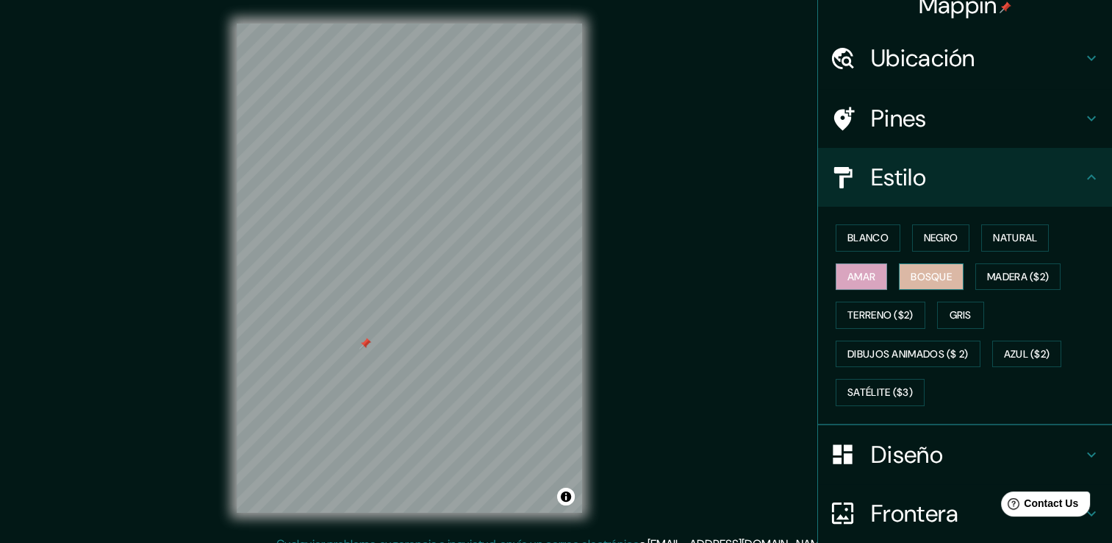
click at [945, 269] on button "Bosque" at bounding box center [931, 276] width 65 height 27
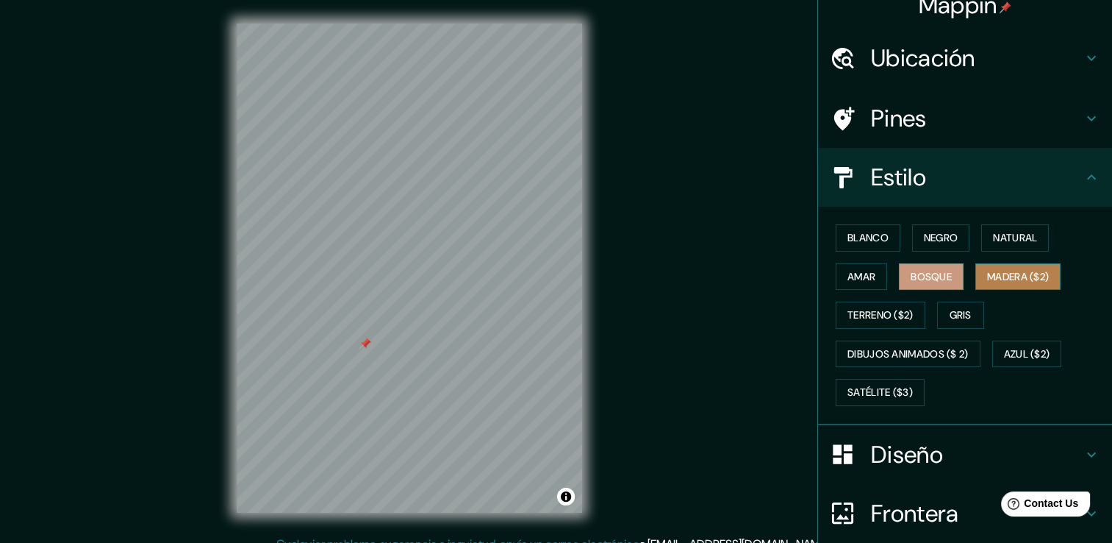
click at [1002, 281] on font "Madera ($2)" at bounding box center [1018, 277] width 62 height 18
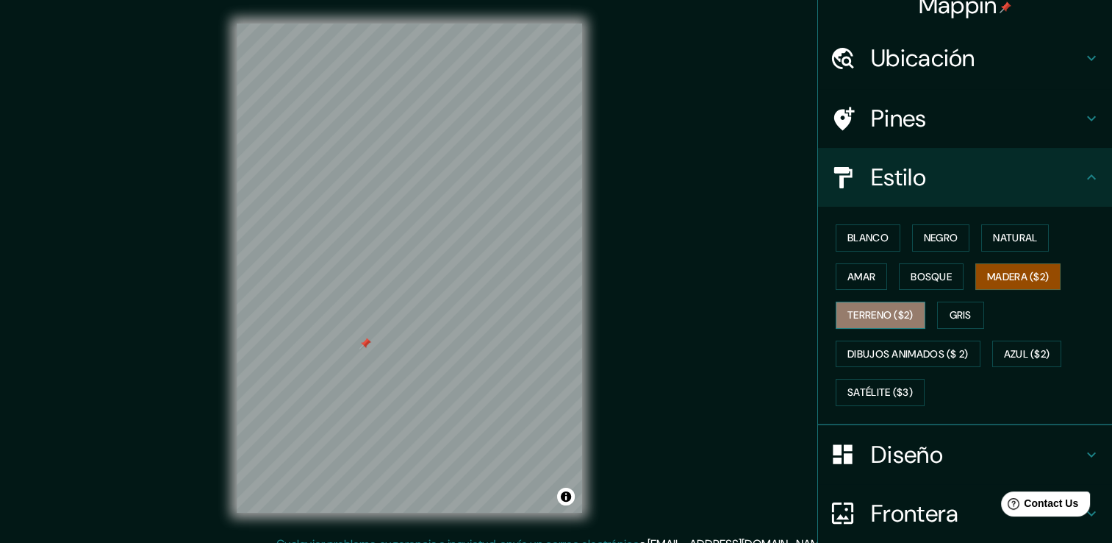
click at [862, 315] on font "Terreno ($2)" at bounding box center [881, 315] width 66 height 18
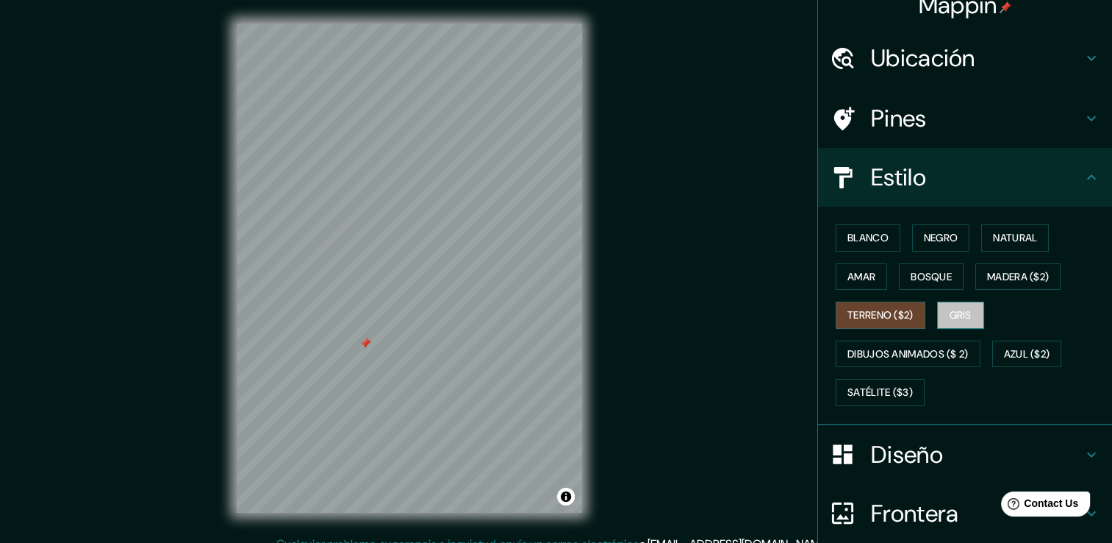
click at [959, 311] on font "Gris" at bounding box center [961, 315] width 22 height 18
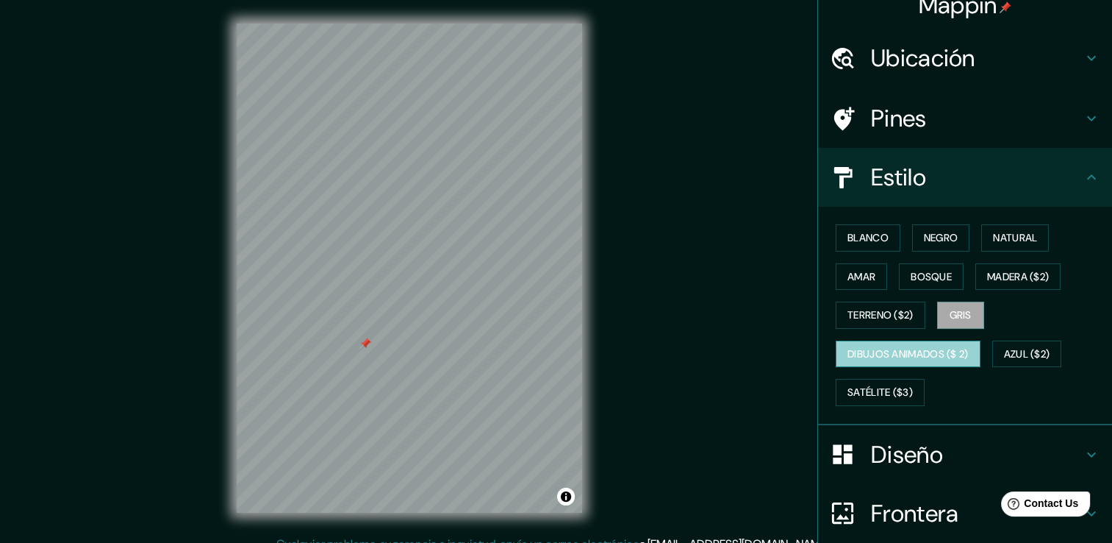
click at [919, 346] on font "Dibujos animados ($ 2)" at bounding box center [908, 354] width 121 height 18
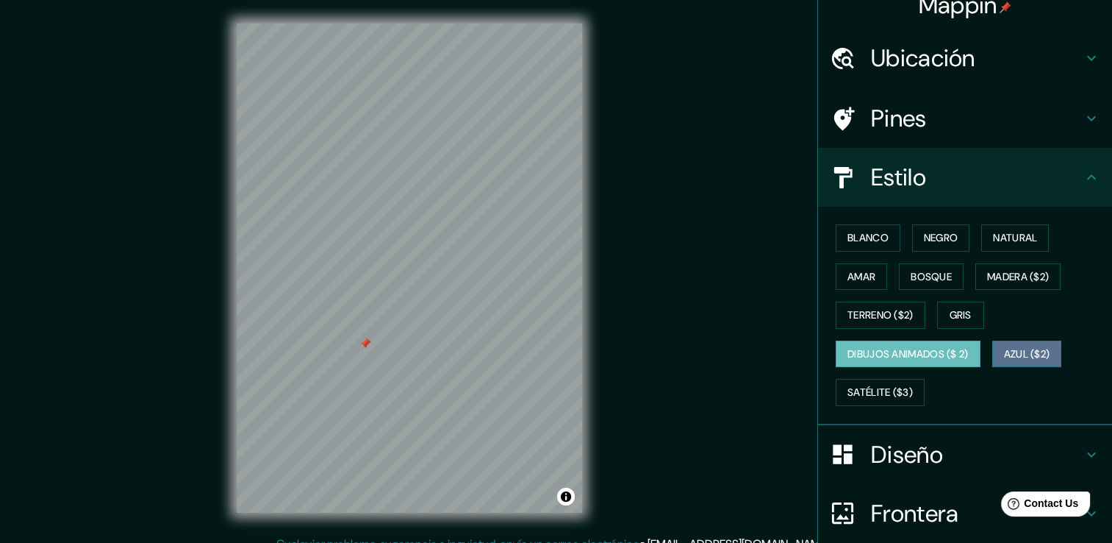
click at [1017, 345] on font "Azul ($2)" at bounding box center [1027, 354] width 46 height 18
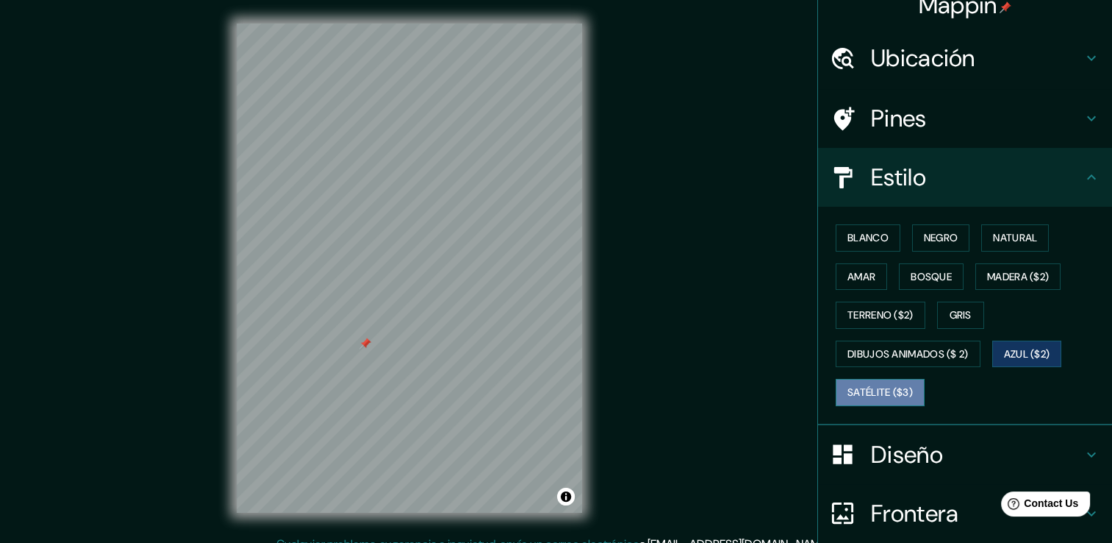
click at [900, 383] on font "Satélite ($3)" at bounding box center [880, 392] width 65 height 18
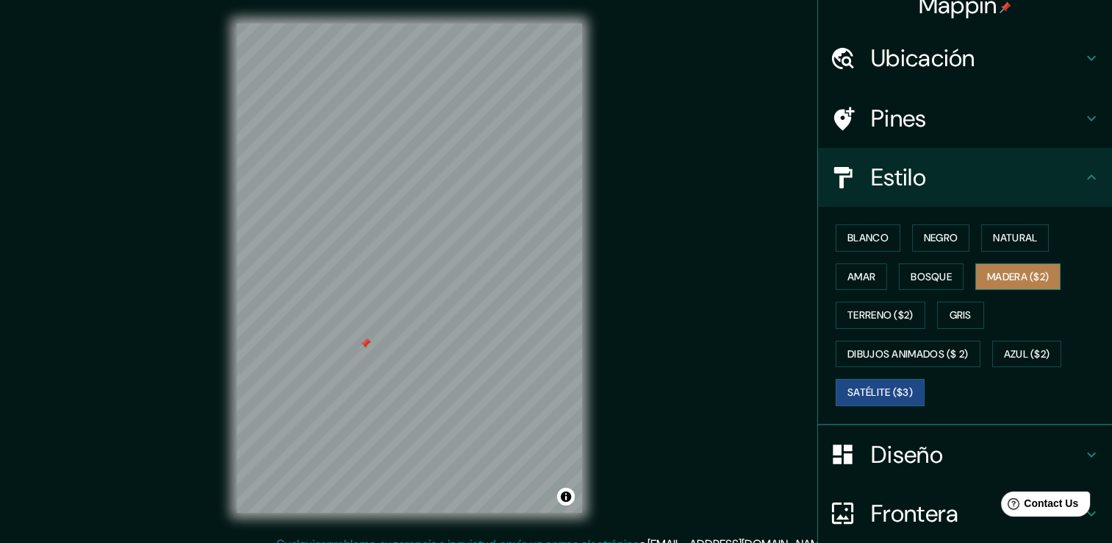
click at [1012, 275] on font "Madera ($2)" at bounding box center [1018, 277] width 62 height 18
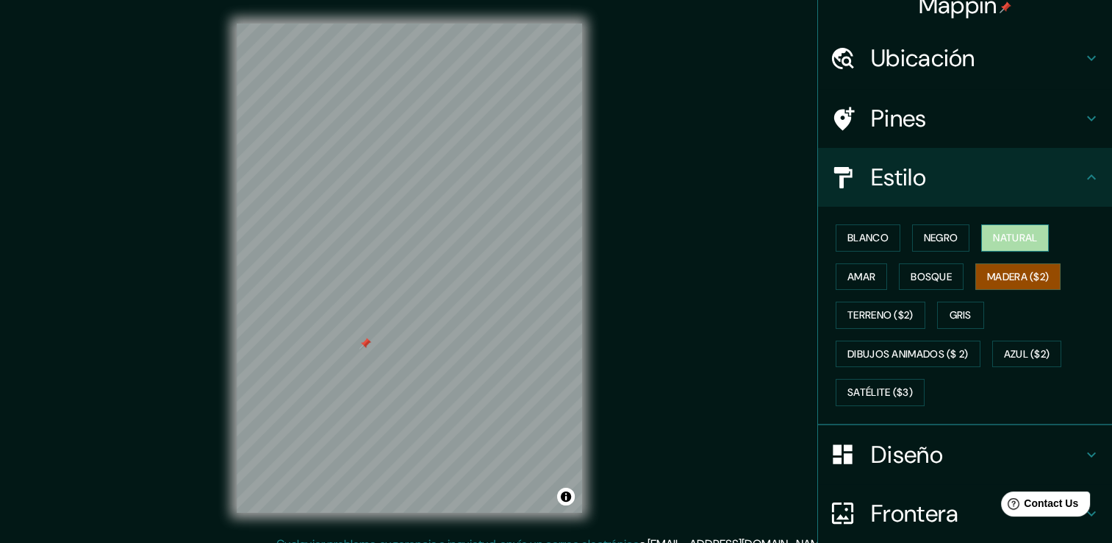
click at [1008, 238] on font "Natural" at bounding box center [1015, 238] width 44 height 18
click at [514, 285] on div "© Mapbox © OpenStreetMap Improve this map" at bounding box center [409, 267] width 393 height 535
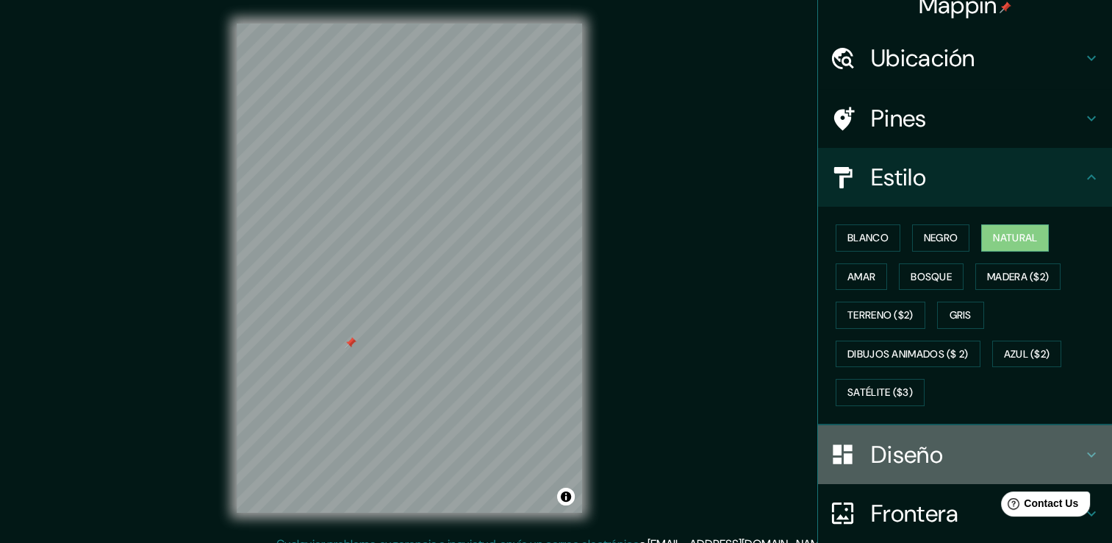
click at [915, 453] on h4 "Diseño" at bounding box center [977, 454] width 212 height 29
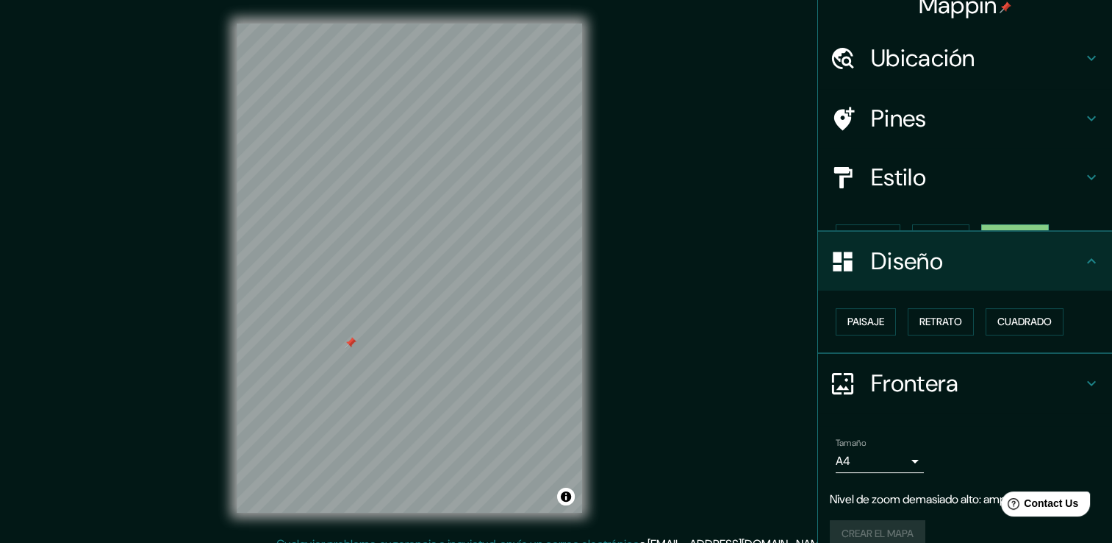
scroll to position [14, 0]
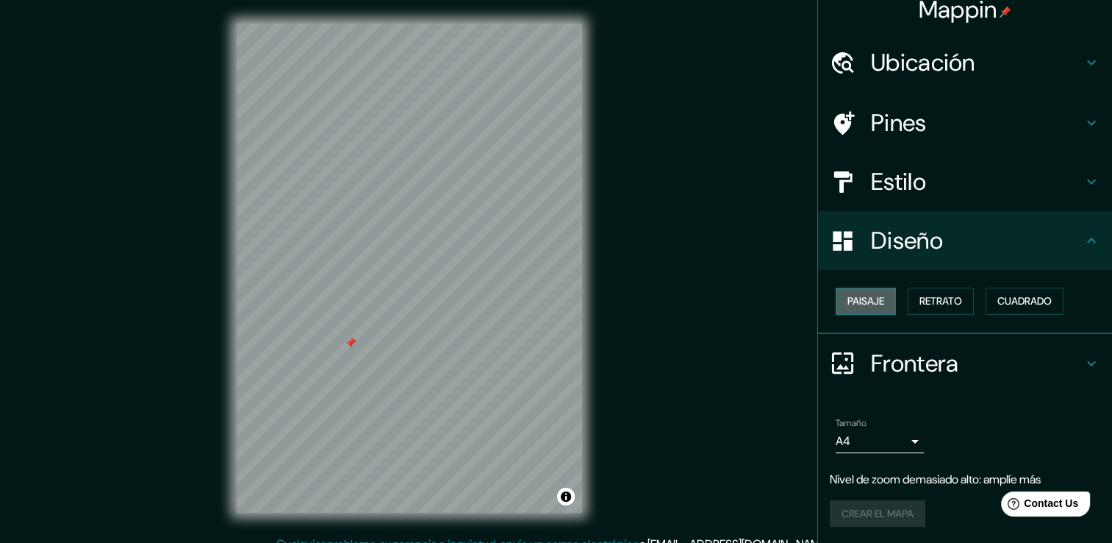
click at [868, 304] on font "Paisaje" at bounding box center [866, 301] width 37 height 18
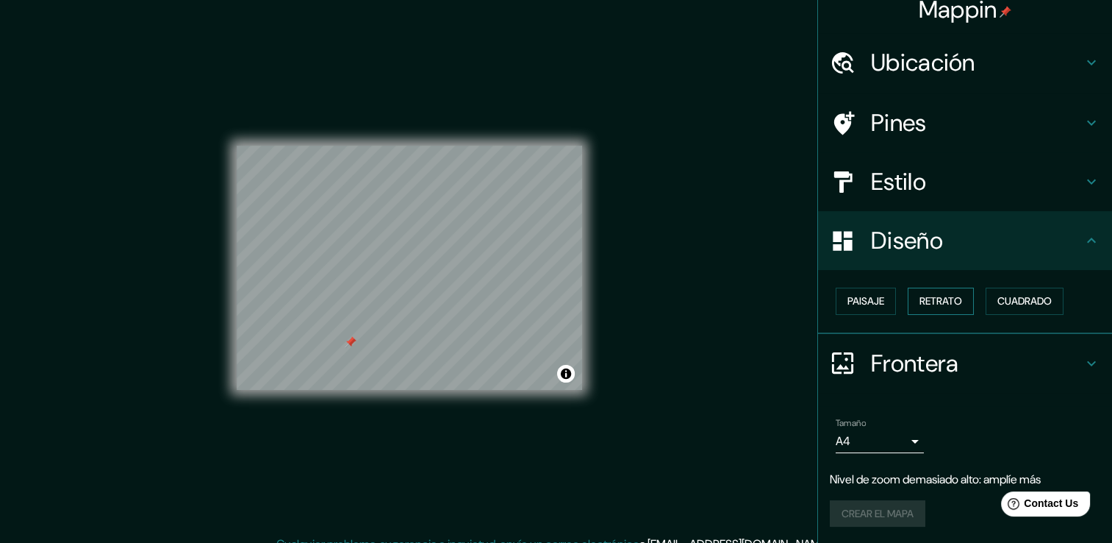
click at [908, 305] on button "Retrato" at bounding box center [941, 300] width 66 height 27
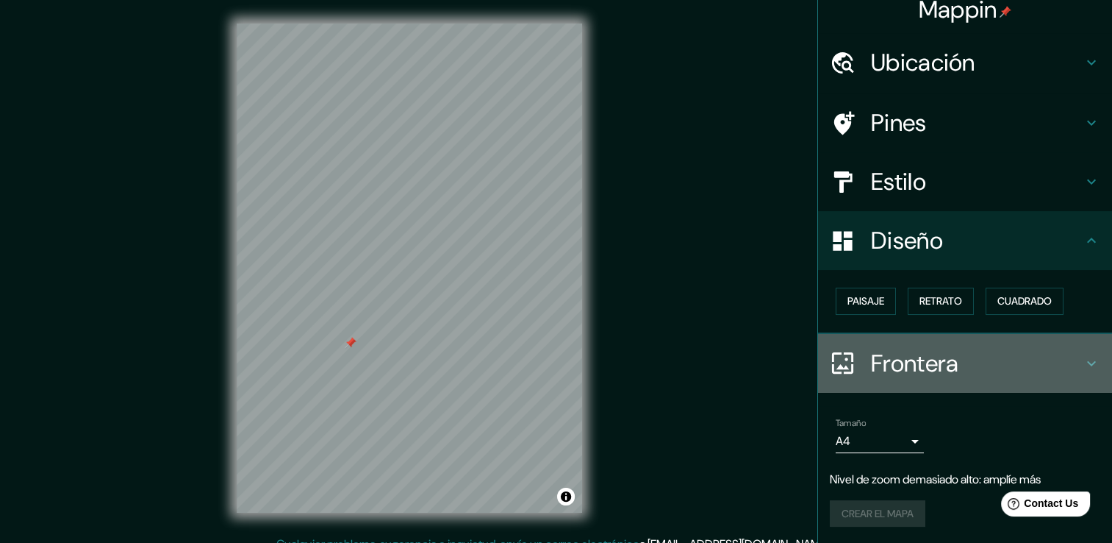
click at [897, 357] on h4 "Frontera" at bounding box center [977, 362] width 212 height 29
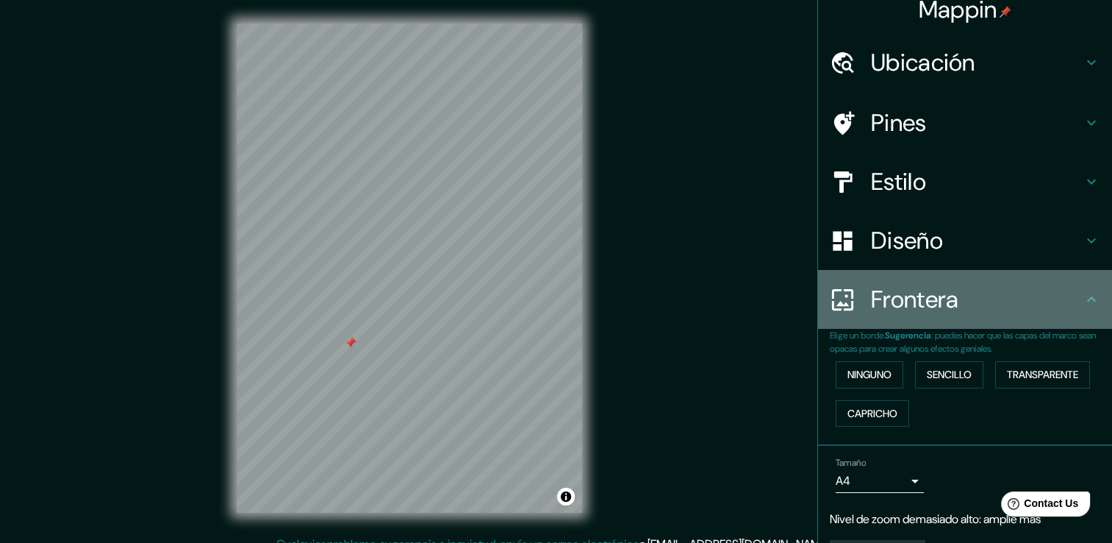
click at [894, 319] on div "Frontera" at bounding box center [965, 299] width 294 height 59
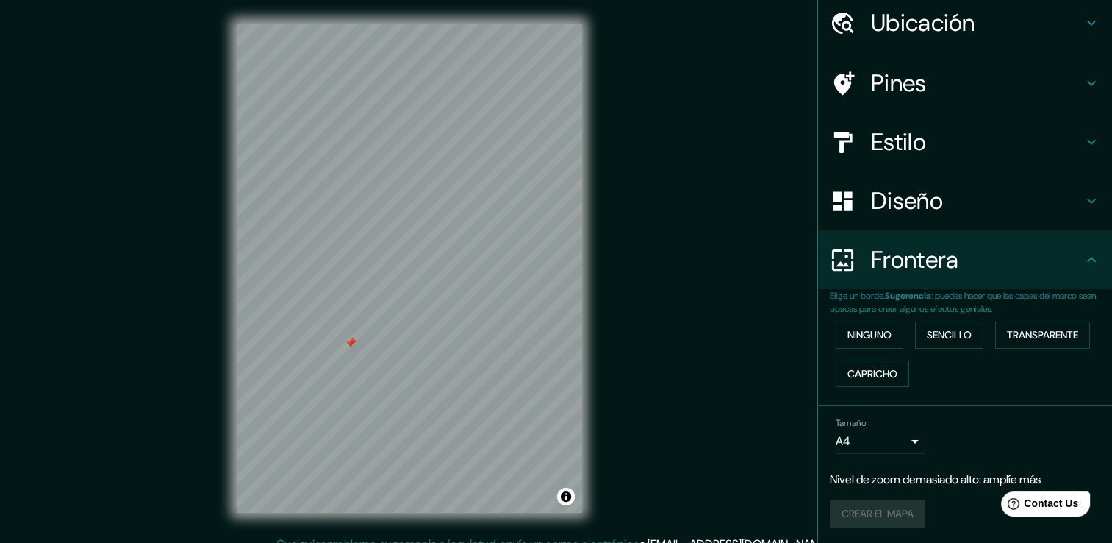
scroll to position [0, 0]
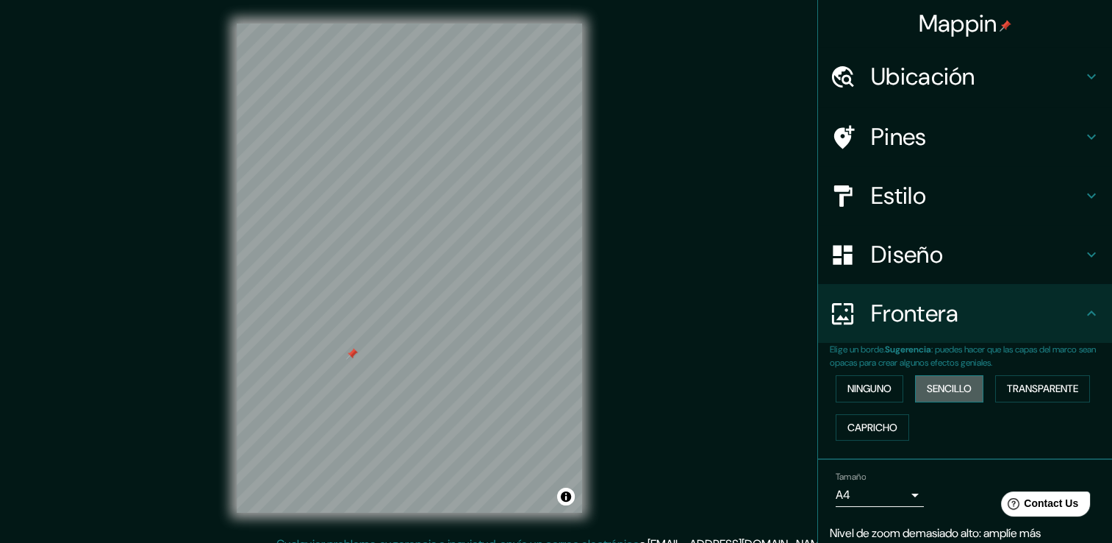
click at [915, 387] on button "Sencillo" at bounding box center [949, 388] width 68 height 27
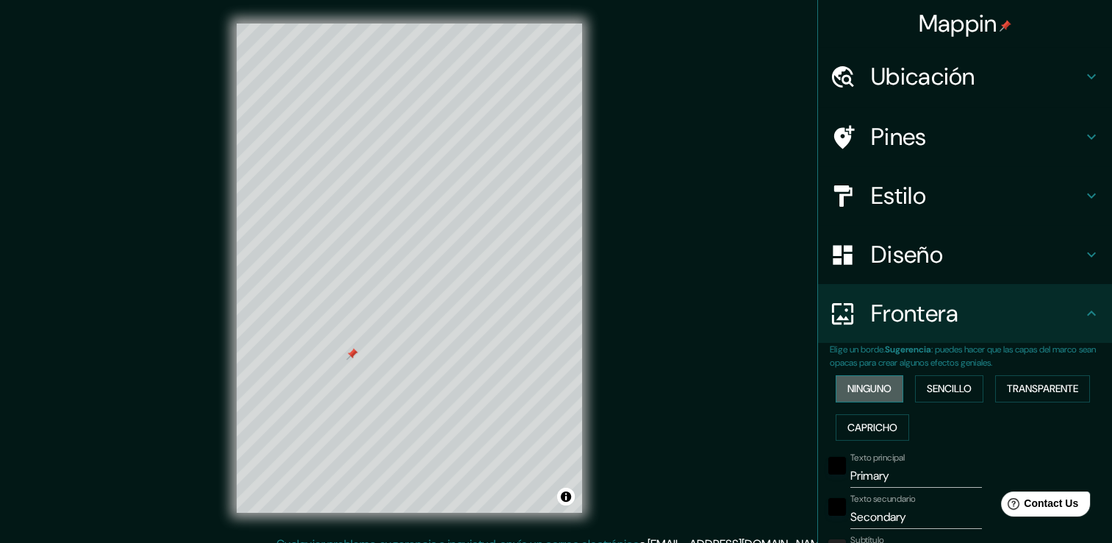
click at [884, 384] on button "Ninguno" at bounding box center [870, 388] width 68 height 27
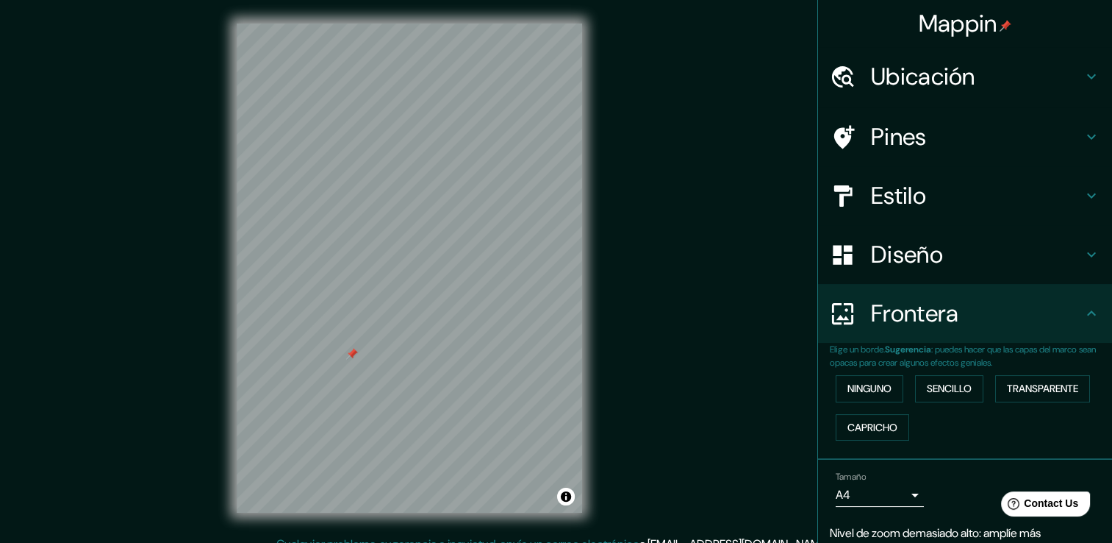
click at [347, 354] on div at bounding box center [352, 354] width 12 height 12
